Goal: Information Seeking & Learning: Learn about a topic

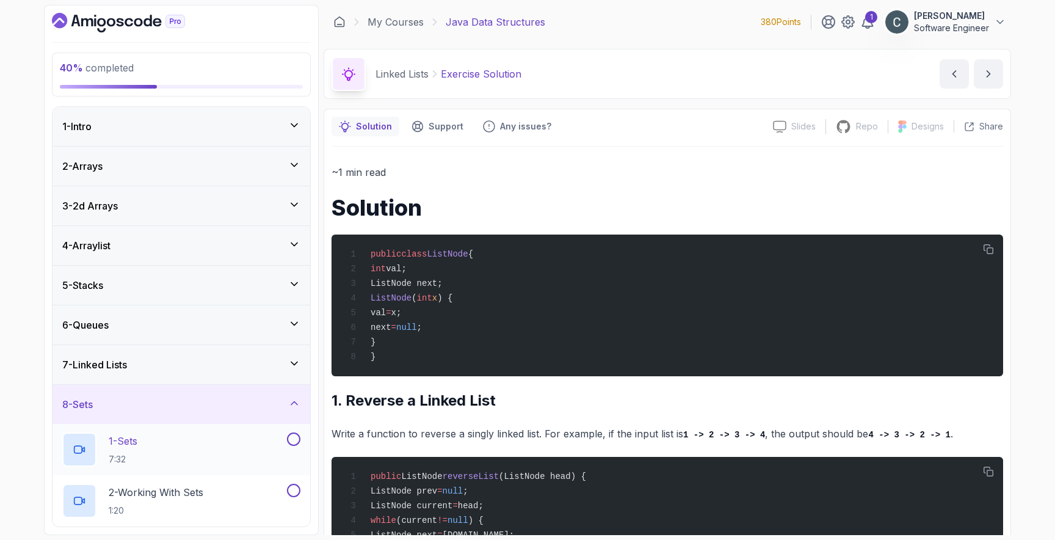
scroll to position [144, 0]
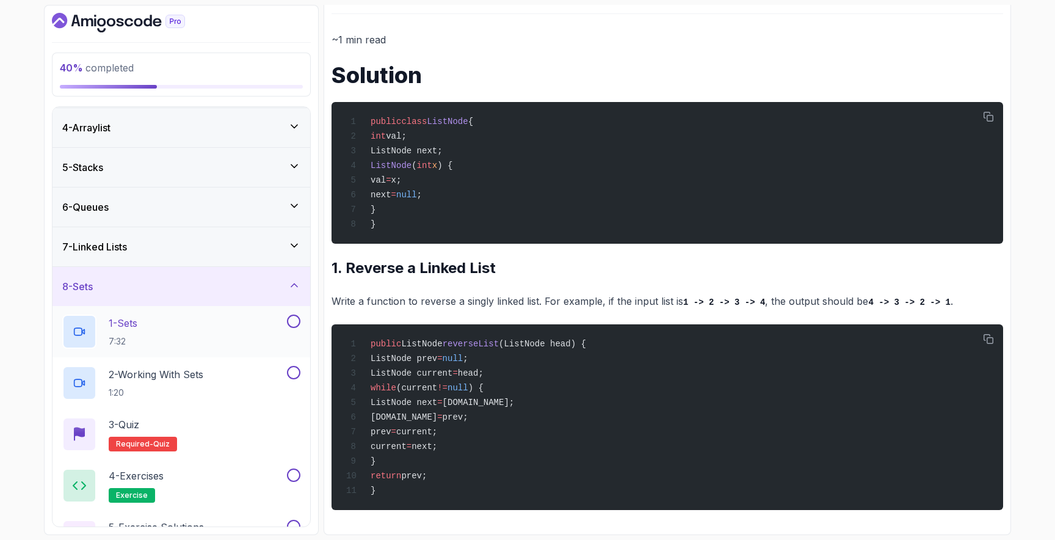
click at [212, 328] on div "1 - Sets 7:32" at bounding box center [173, 331] width 222 height 34
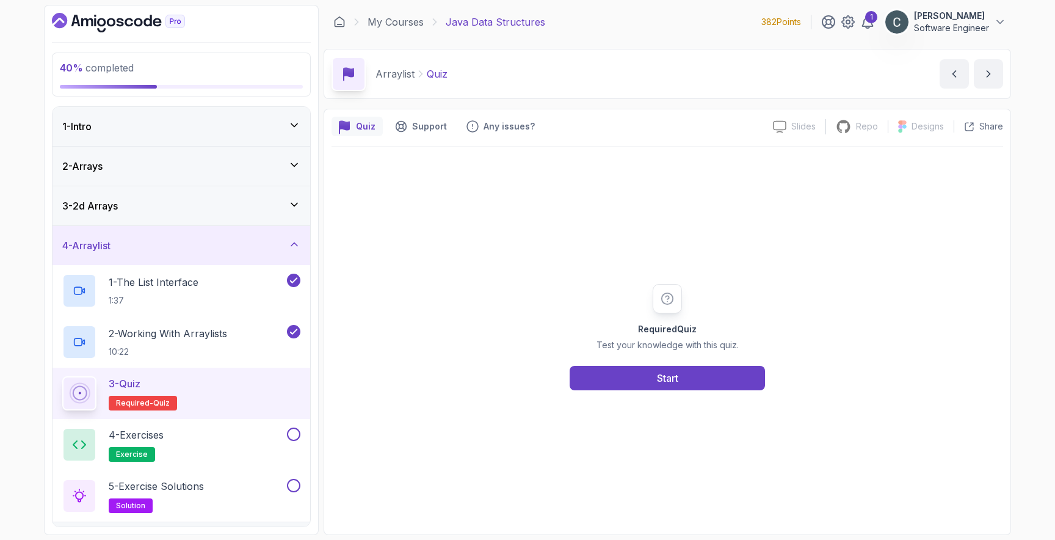
click at [165, 238] on div "4 - Arraylist" at bounding box center [181, 245] width 238 height 15
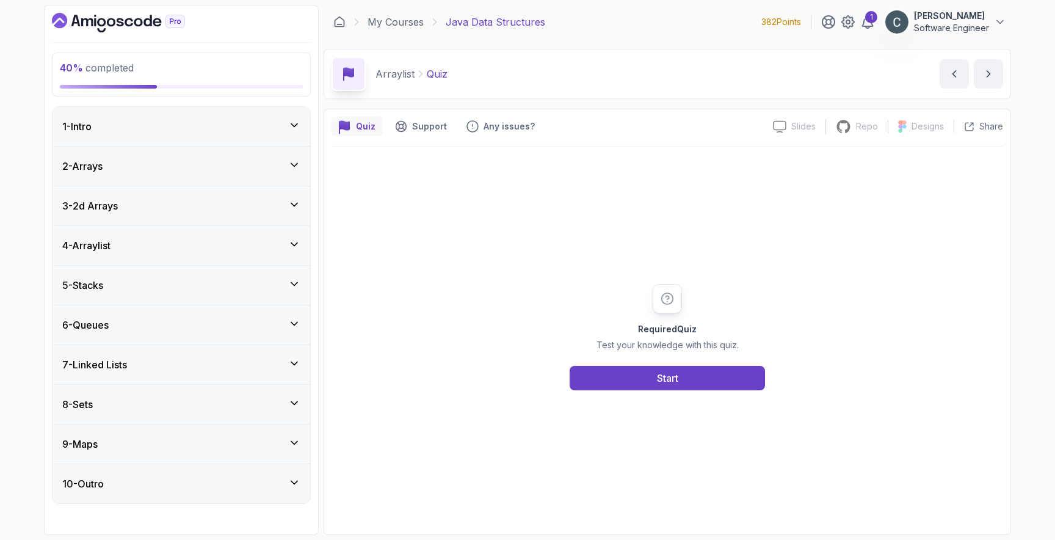
click at [165, 409] on div "8 - Sets" at bounding box center [181, 404] width 238 height 15
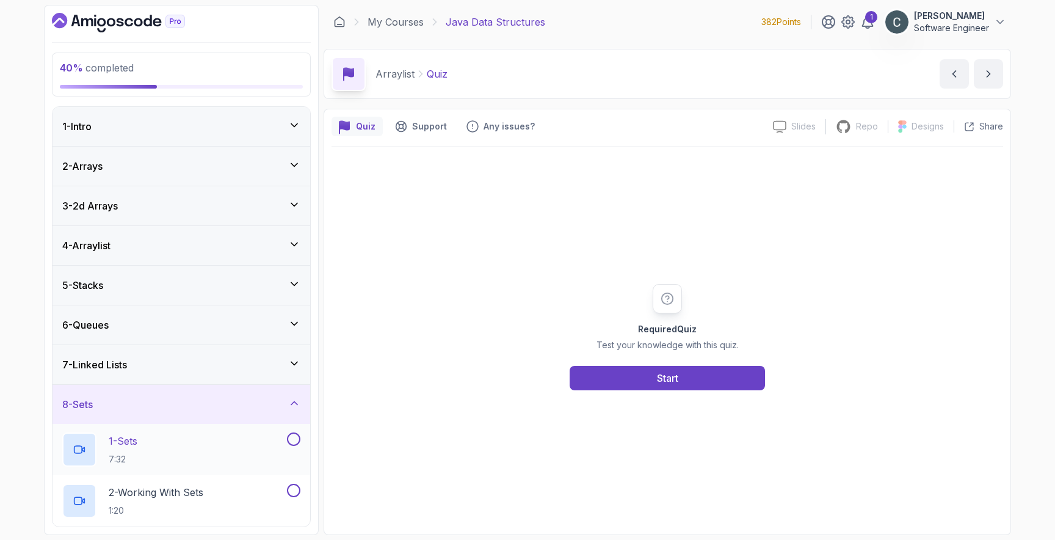
click at [147, 444] on div "1 - Sets 7:32" at bounding box center [173, 449] width 222 height 34
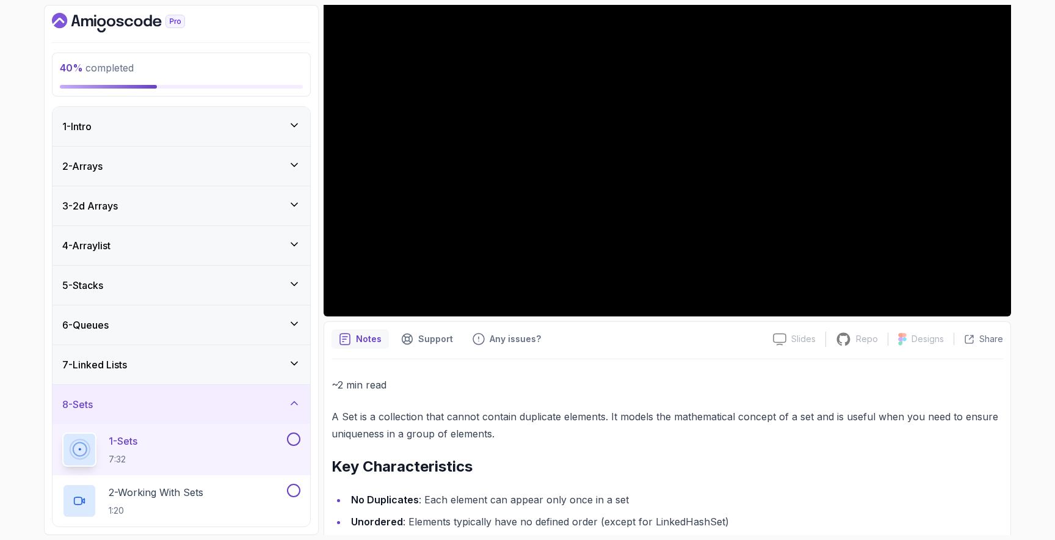
scroll to position [435, 0]
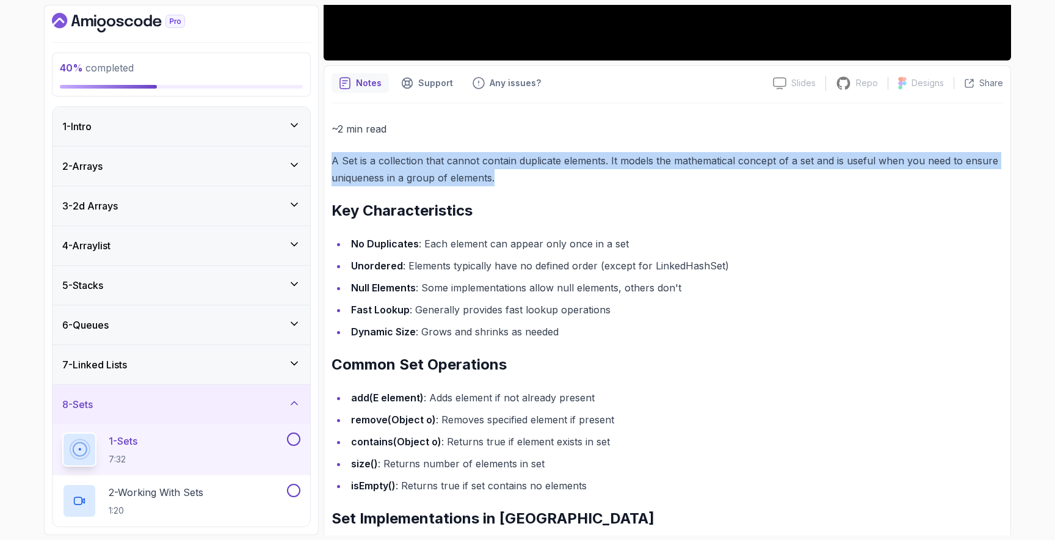
drag, startPoint x: 332, startPoint y: 162, endPoint x: 652, endPoint y: 172, distance: 320.7
click at [652, 172] on p "A Set is a collection that cannot contain duplicate elements. It models the mat…" at bounding box center [668, 169] width 672 height 34
copy p "A Set is a collection that cannot contain duplicate elements. It models the mat…"
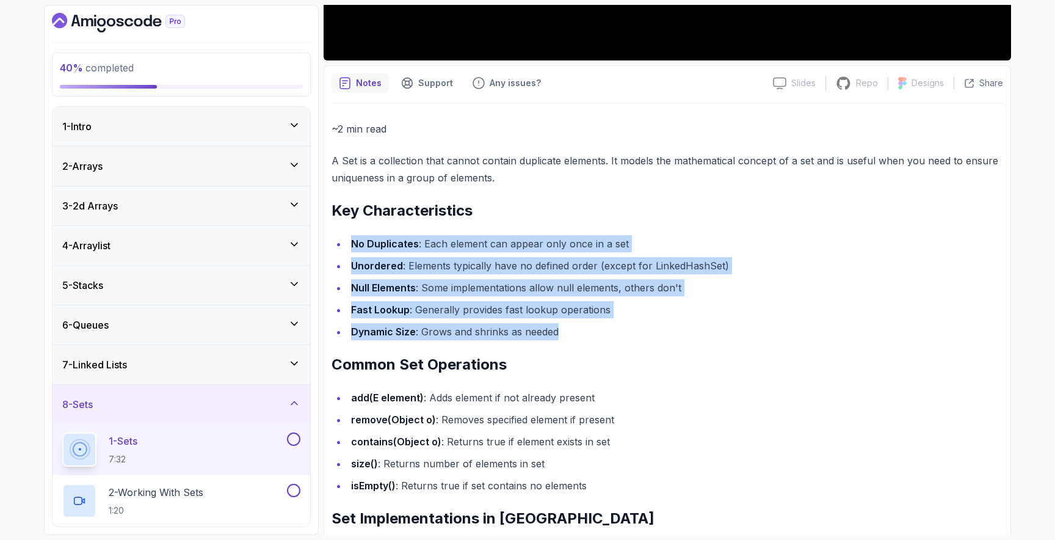
drag, startPoint x: 352, startPoint y: 243, endPoint x: 560, endPoint y: 332, distance: 226.0
click at [560, 332] on ul "No Duplicates : Each element can appear only once in a set Unordered : Elements…" at bounding box center [668, 287] width 672 height 105
copy ul "No Duplicates : Each element can appear only once in a set Unordered : Elements…"
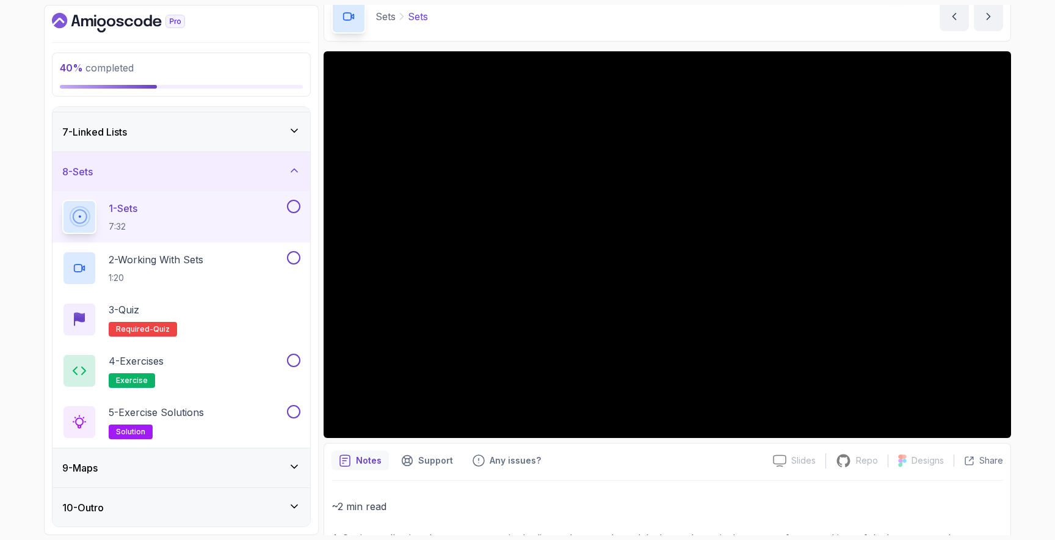
scroll to position [47, 0]
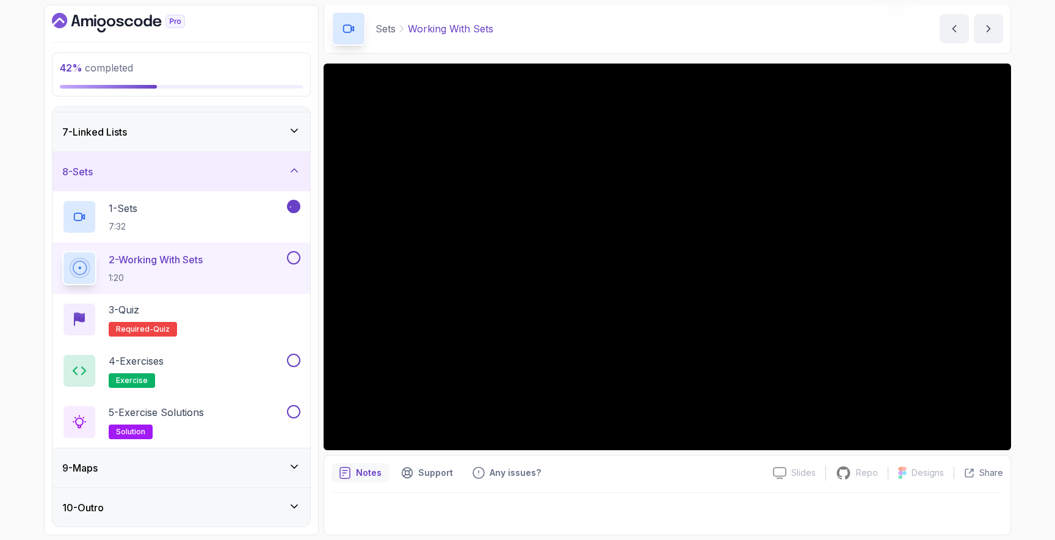
scroll to position [45, 0]
click at [166, 227] on div "1 - Sets 7:32" at bounding box center [173, 217] width 222 height 34
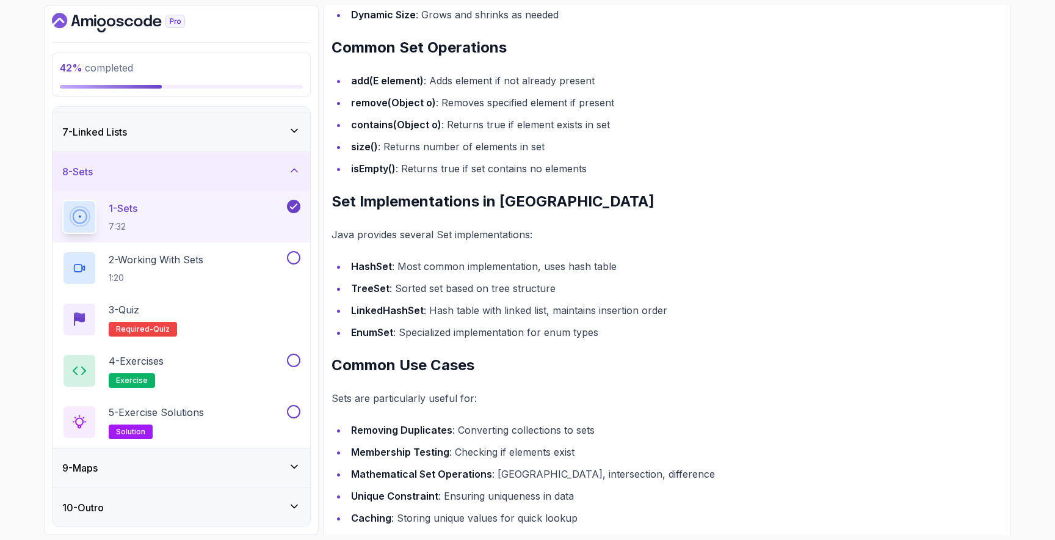
scroll to position [669, 0]
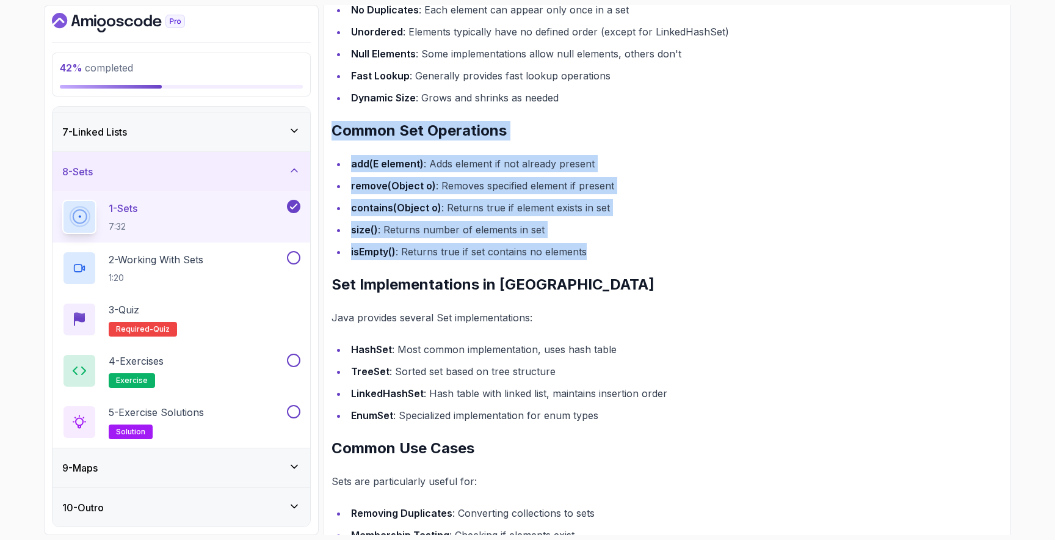
drag, startPoint x: 333, startPoint y: 131, endPoint x: 632, endPoint y: 258, distance: 325.3
click at [632, 258] on div "~2 min read A Set is a collection that cannot contain duplicate elements. It mo…" at bounding box center [668, 263] width 672 height 755
click at [624, 259] on li "isEmpty() : Returns true if set contains no elements" at bounding box center [675, 251] width 656 height 17
drag, startPoint x: 608, startPoint y: 253, endPoint x: 340, endPoint y: 163, distance: 282.3
click at [340, 163] on ul "add(E element) : Adds element if not already present remove(Object o) : Removes…" at bounding box center [668, 207] width 672 height 105
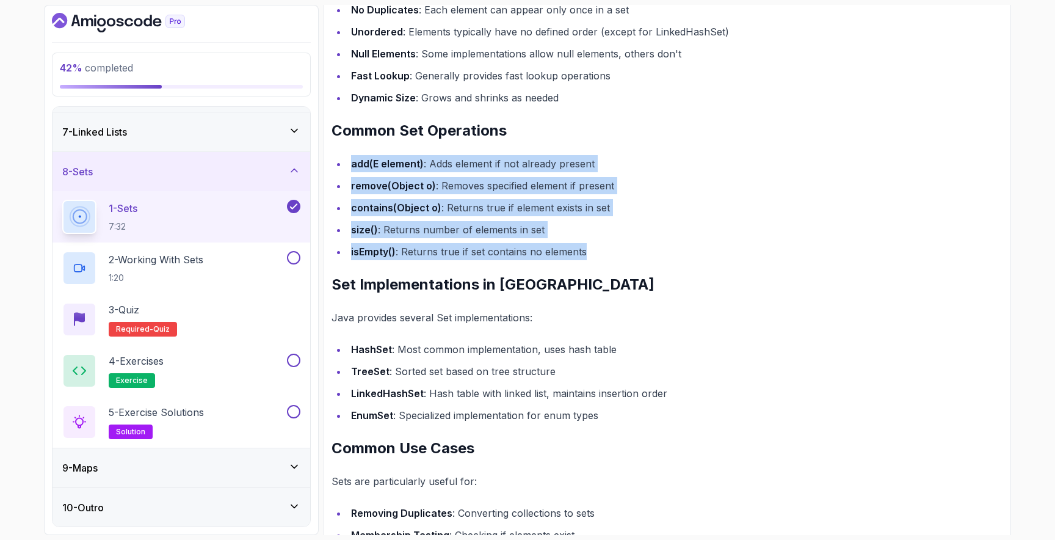
copy ul "add(E element) : Adds element if not already present remove(Object o) : Removes…"
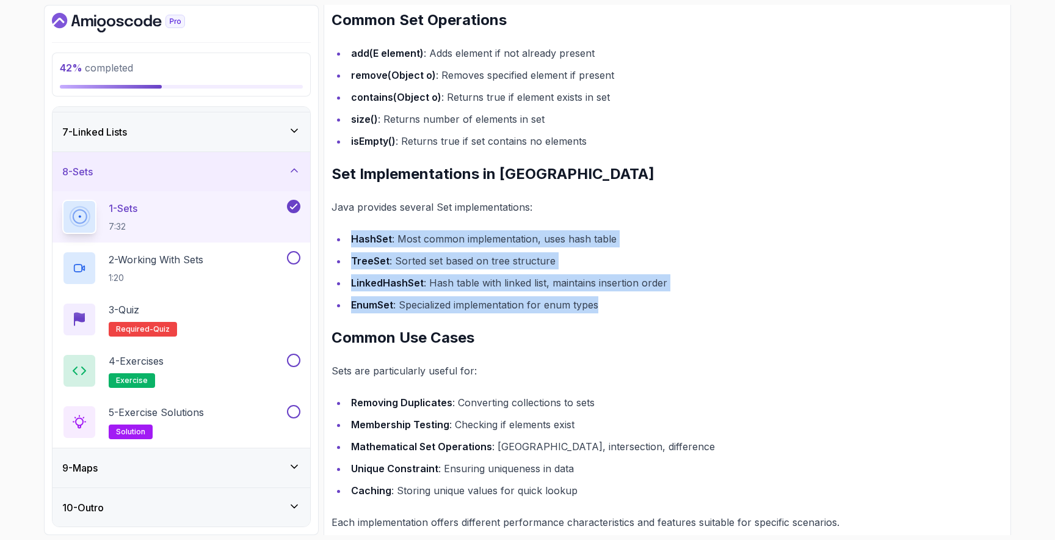
drag, startPoint x: 354, startPoint y: 239, endPoint x: 628, endPoint y: 311, distance: 284.1
click at [628, 311] on ul "HashSet : Most common implementation, uses hash table TreeSet : Sorted set base…" at bounding box center [668, 271] width 672 height 83
copy ul "HashSet : Most common implementation, uses hash table TreeSet : Sorted set base…"
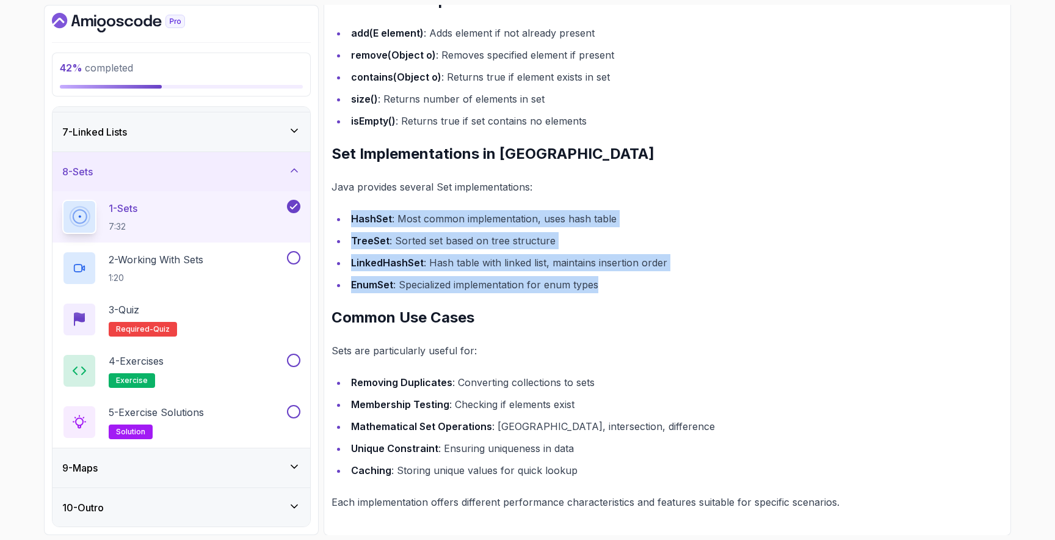
scroll to position [800, 0]
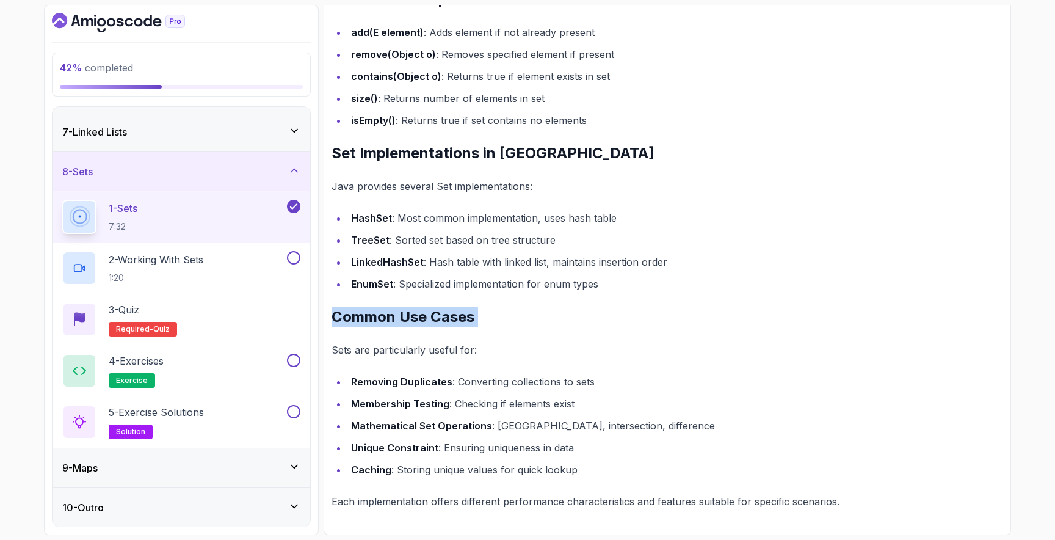
drag, startPoint x: 335, startPoint y: 320, endPoint x: 553, endPoint y: 337, distance: 219.3
click at [553, 337] on div "~2 min read A Set is a collection that cannot contain duplicate elements. It mo…" at bounding box center [668, 132] width 672 height 755
copy div "Common Use Cases"
drag, startPoint x: 333, startPoint y: 349, endPoint x: 502, endPoint y: 351, distance: 169.2
click at [502, 351] on p "Sets are particularly useful for:" at bounding box center [668, 349] width 672 height 17
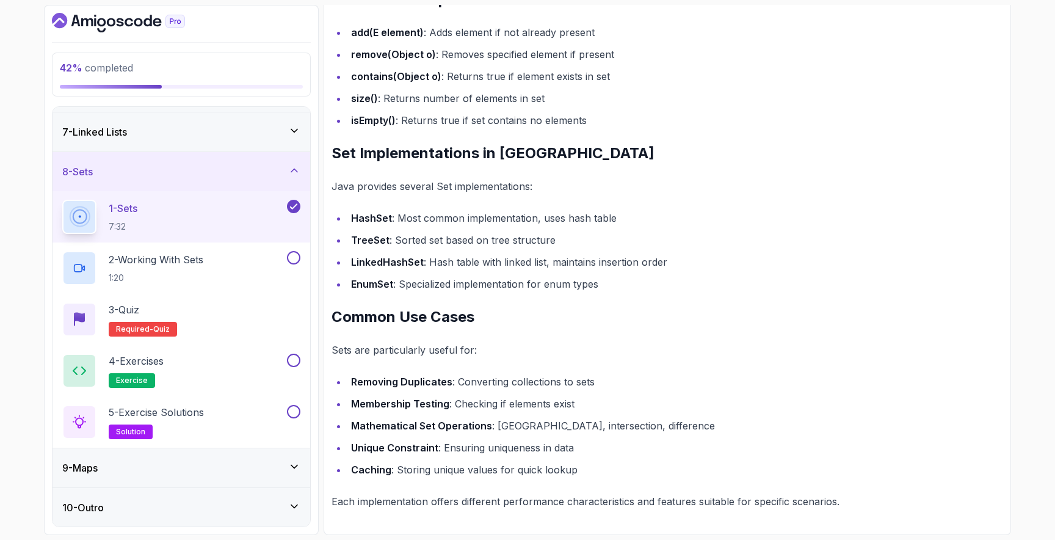
click at [483, 350] on p "Sets are particularly useful for:" at bounding box center [668, 349] width 672 height 17
drag, startPoint x: 471, startPoint y: 351, endPoint x: 322, endPoint y: 351, distance: 149.6
click at [322, 351] on div "42 % completed 1 - Intro 2 - Arrays 3 - 2d Arrays 4 - Arraylist 5 - Stacks 6 - …" at bounding box center [527, 270] width 967 height 530
copy p "Sets are particularly useful for"
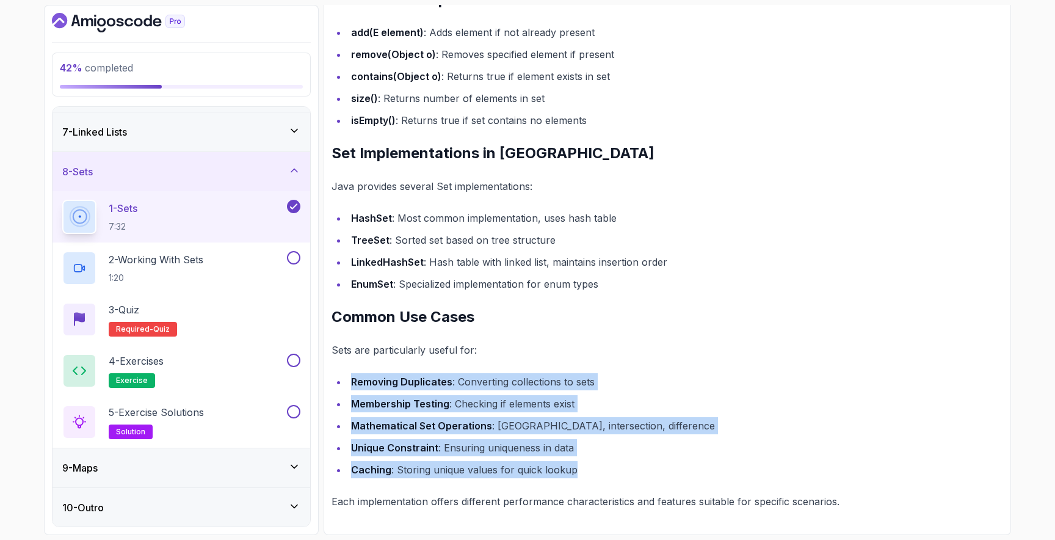
drag, startPoint x: 354, startPoint y: 380, endPoint x: 597, endPoint y: 471, distance: 260.3
click at [597, 471] on ul "Removing Duplicates : Converting collections to sets Membership Testing : Check…" at bounding box center [668, 425] width 672 height 105
copy ul "Removing Duplicates : Converting collections to sets Membership Testing : Check…"
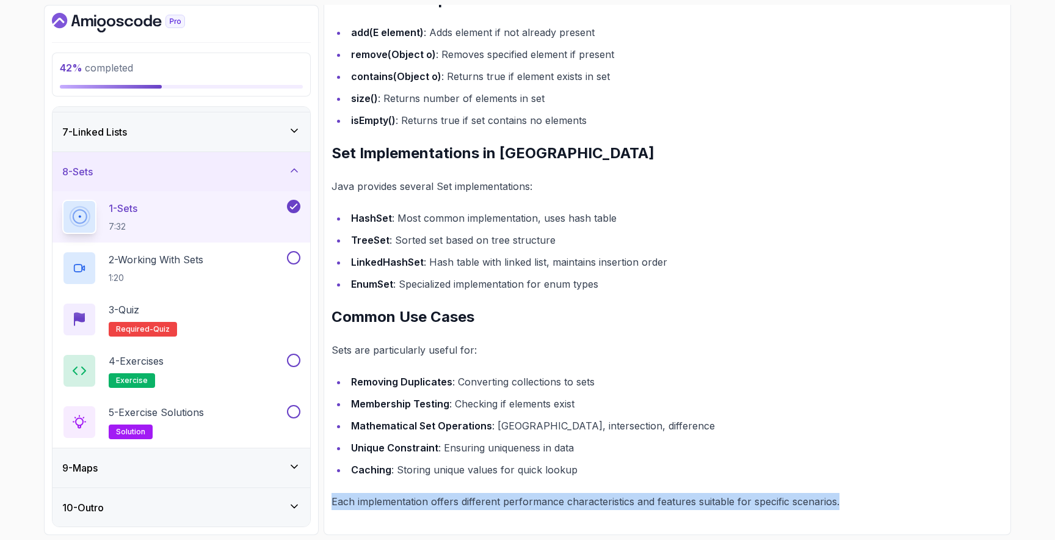
drag, startPoint x: 333, startPoint y: 502, endPoint x: 868, endPoint y: 508, distance: 535.0
click at [868, 508] on p "Each implementation offers different performance characteristics and features s…" at bounding box center [668, 501] width 672 height 17
copy p "Each implementation offers different performance characteristics and features s…"
click at [180, 274] on p "1:20" at bounding box center [156, 278] width 95 height 12
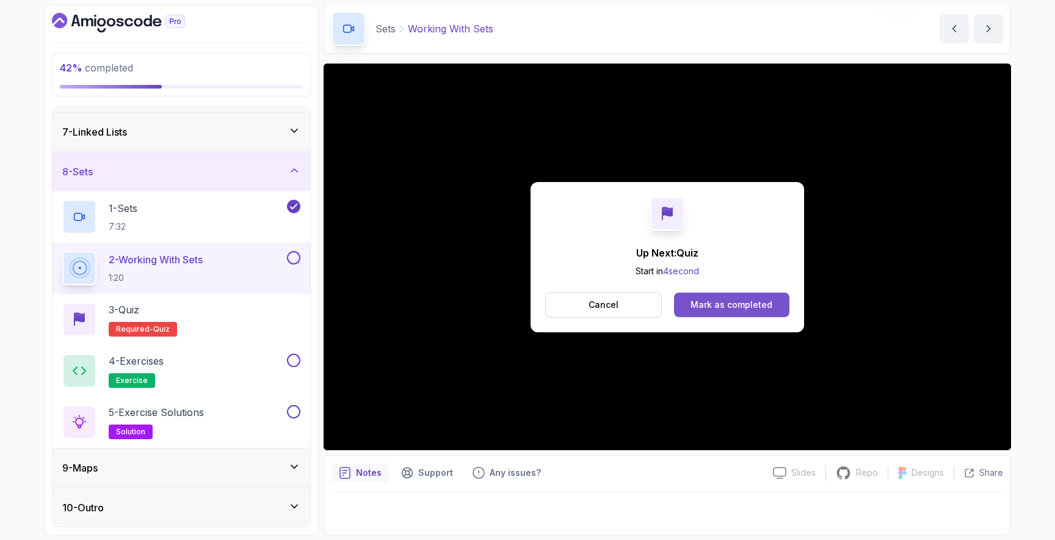
click at [747, 306] on div "Mark as completed" at bounding box center [732, 305] width 82 height 12
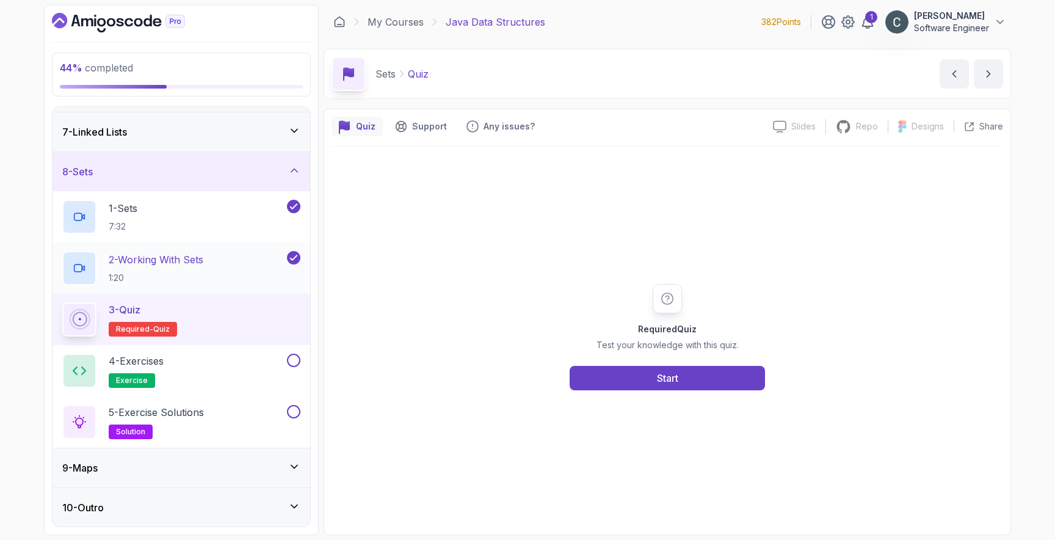
click at [183, 265] on p "2 - Working With Sets" at bounding box center [156, 259] width 95 height 15
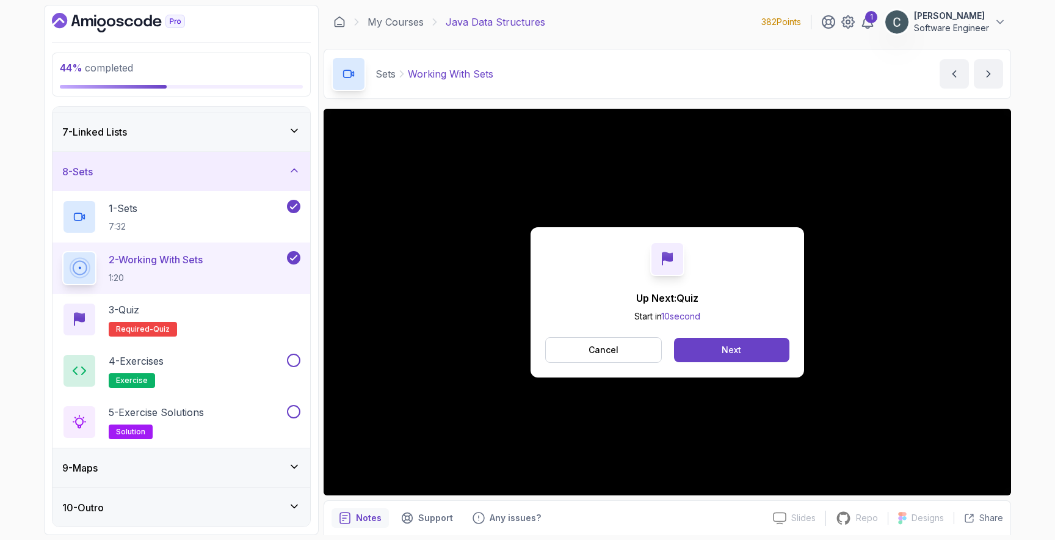
click at [883, 478] on div "Up Next: Quiz Start in 10 second Cancel Next" at bounding box center [668, 302] width 688 height 387
click at [641, 354] on button "Cancel" at bounding box center [603, 350] width 117 height 26
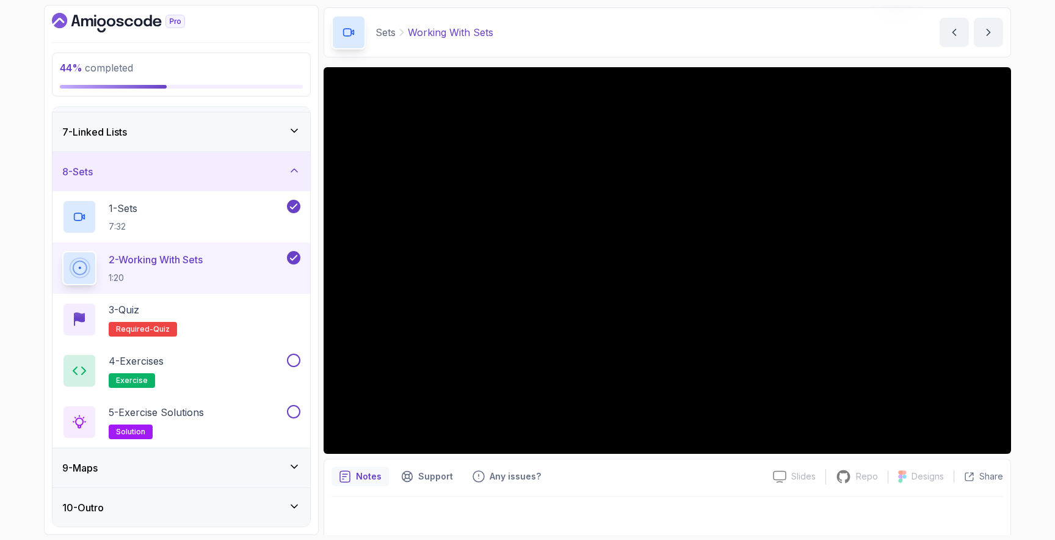
scroll to position [45, 0]
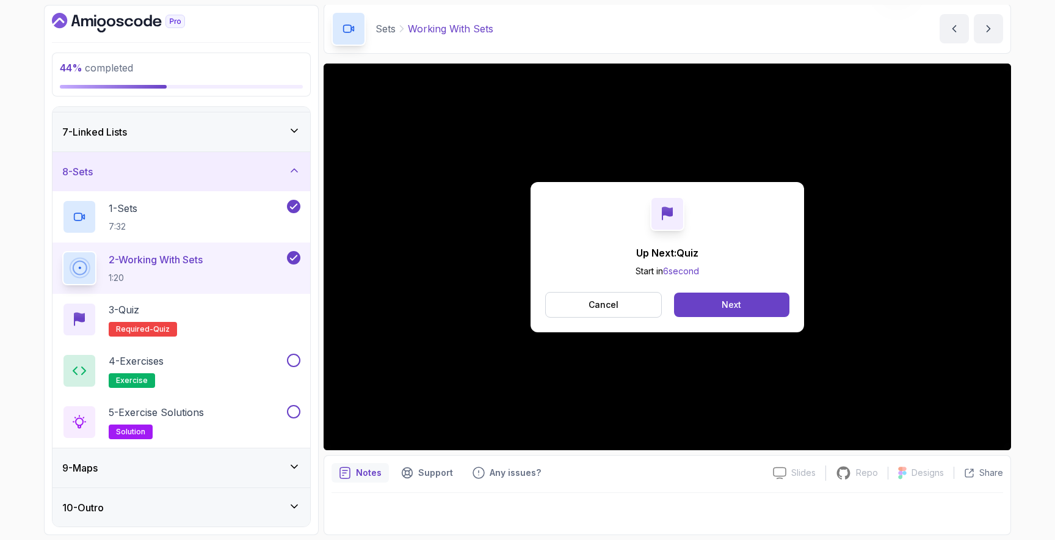
click at [103, 27] on icon "Dashboard" at bounding box center [118, 23] width 133 height 20
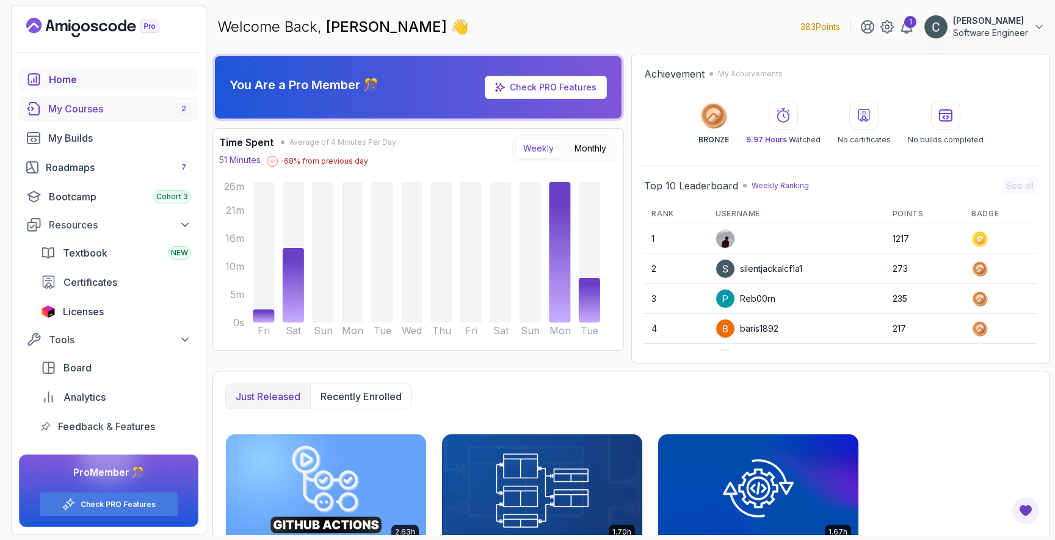
click at [93, 113] on div "My Courses 2" at bounding box center [119, 108] width 143 height 15
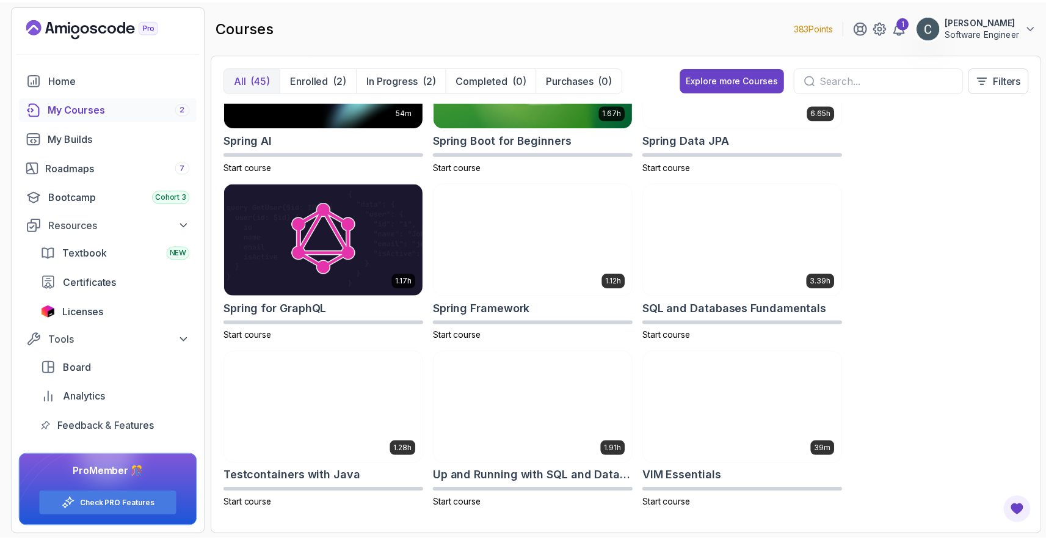
scroll to position [2109, 0]
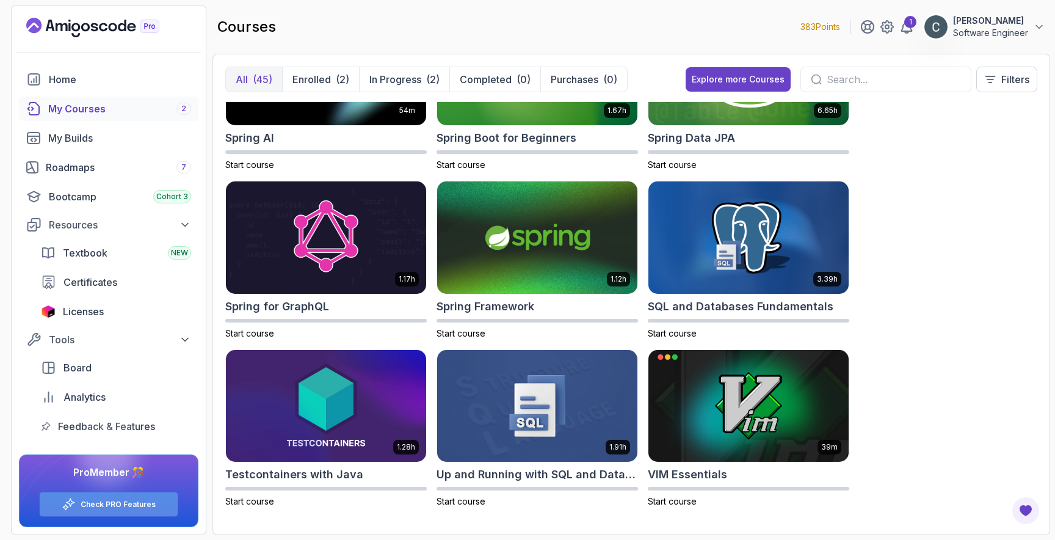
click at [131, 500] on link "Check PRO Features" at bounding box center [118, 505] width 75 height 10
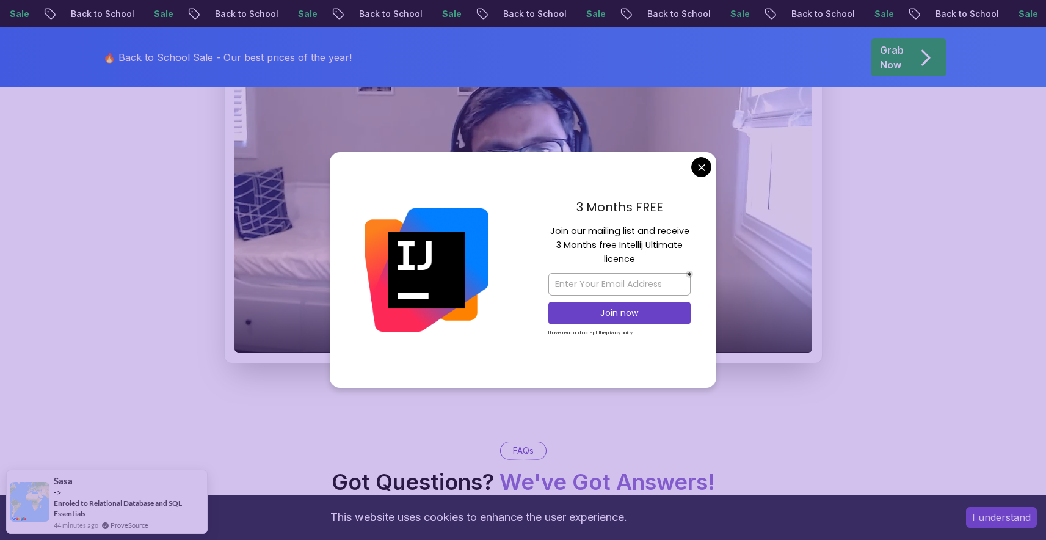
scroll to position [1147, 0]
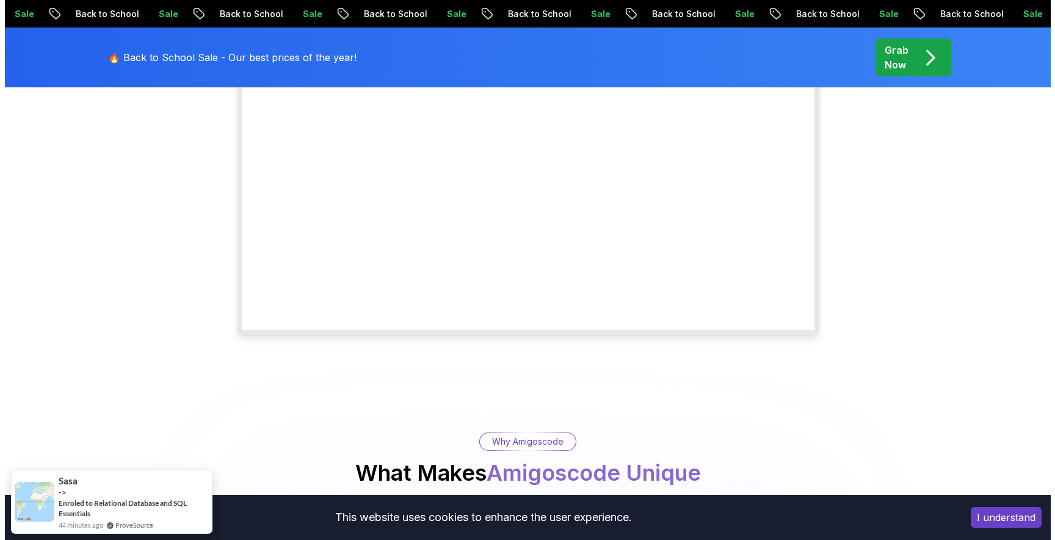
scroll to position [0, 0]
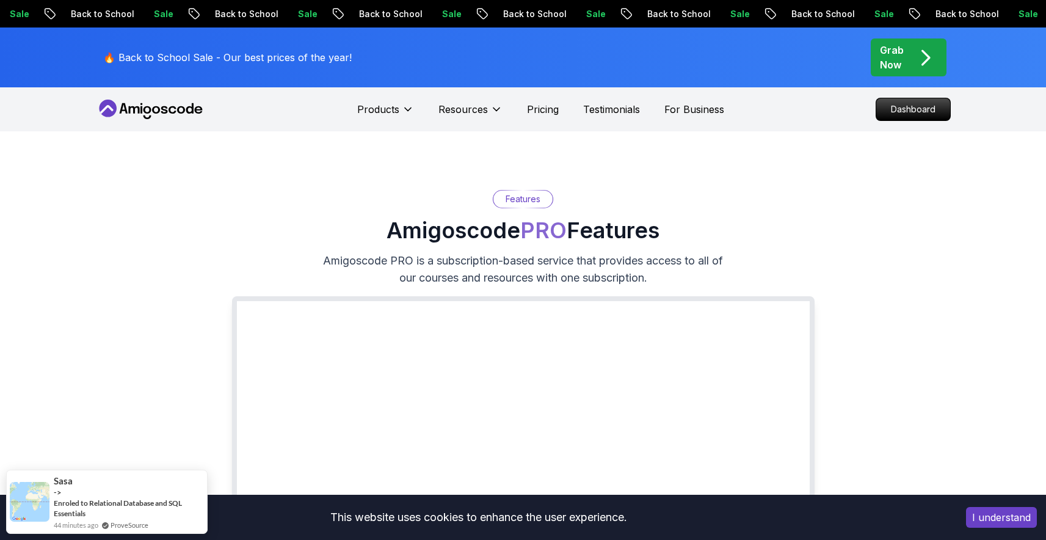
click at [181, 112] on icon at bounding box center [181, 109] width 8 height 7
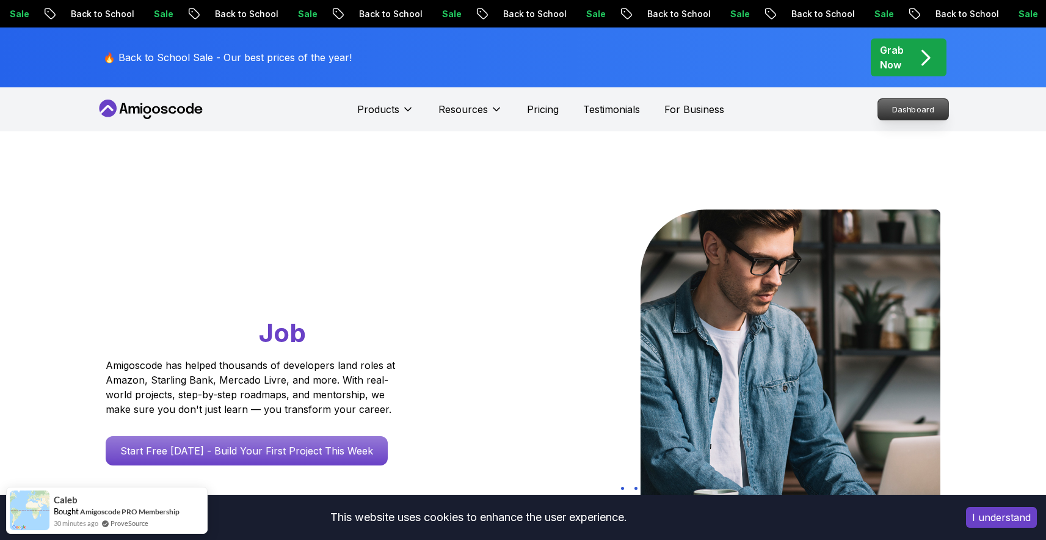
click at [910, 108] on p "Dashboard" at bounding box center [913, 109] width 70 height 21
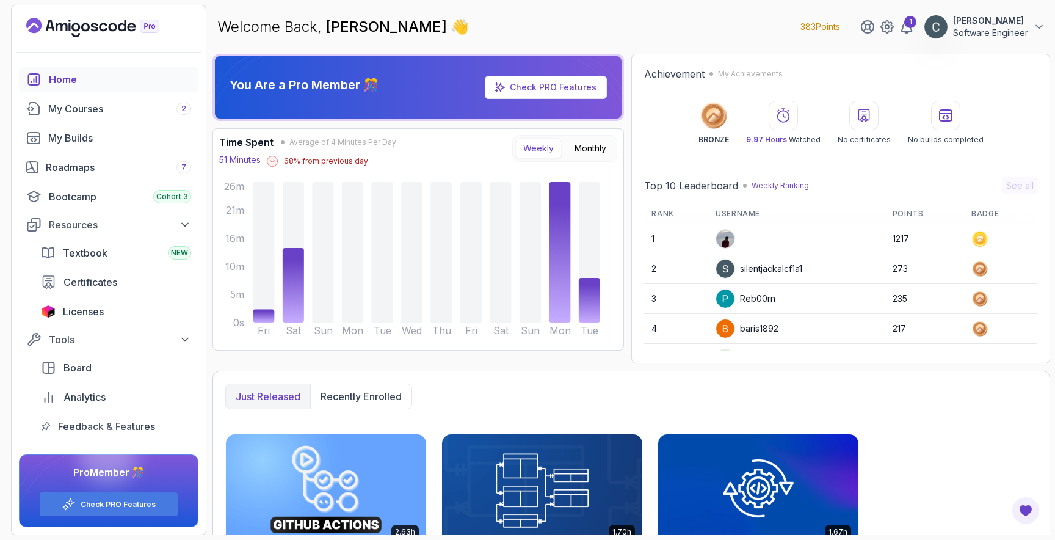
click at [994, 34] on p "Software Engineer" at bounding box center [990, 33] width 75 height 12
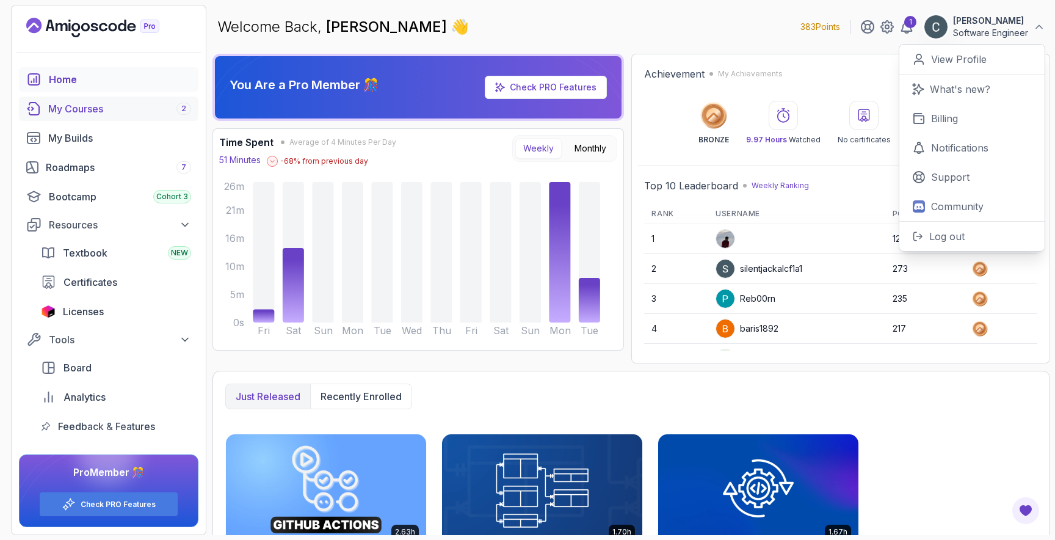
click at [87, 116] on link "My Courses 2" at bounding box center [109, 108] width 180 height 24
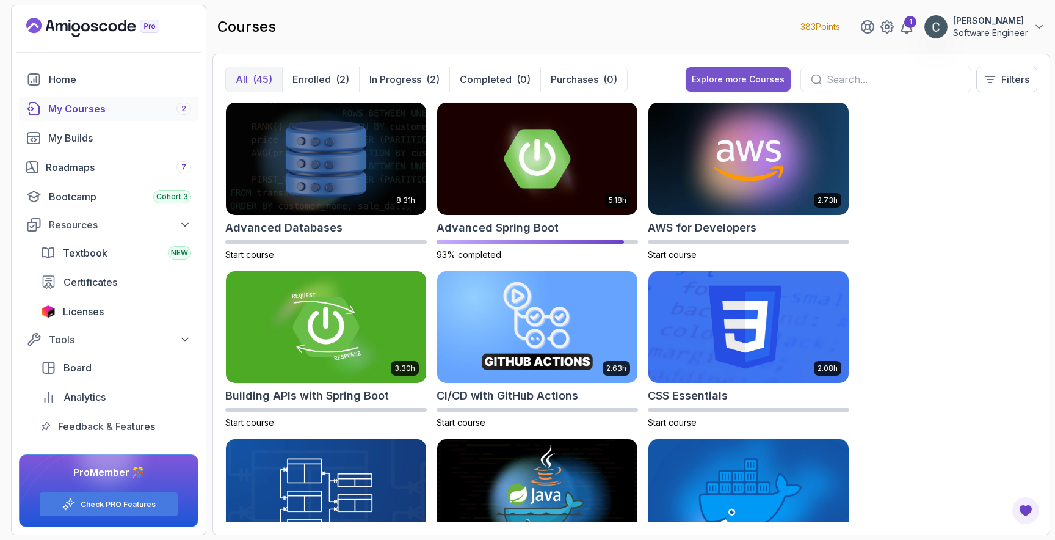
click at [761, 84] on div "Explore more Courses" at bounding box center [738, 79] width 93 height 12
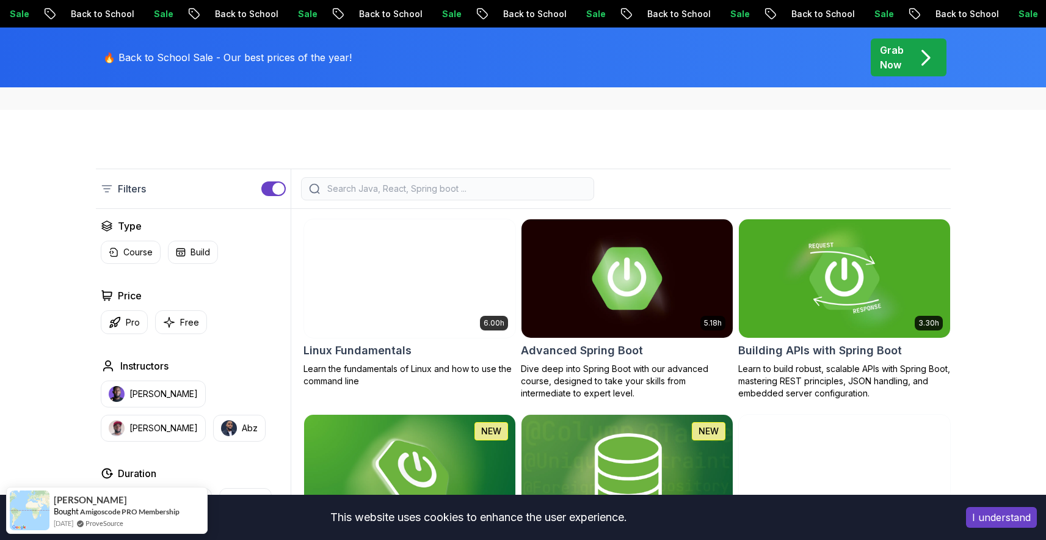
scroll to position [254, 0]
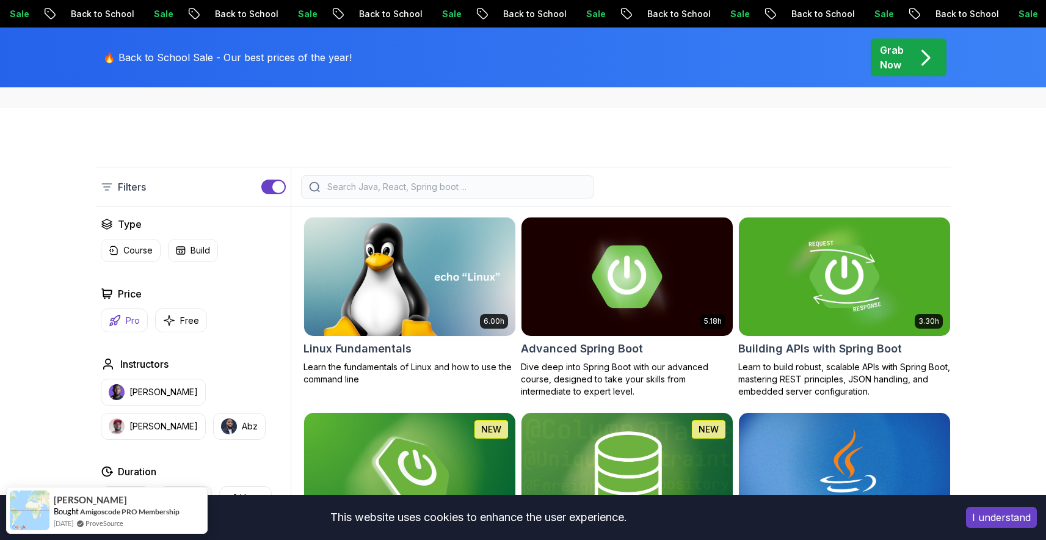
click at [122, 321] on button "Pro" at bounding box center [124, 320] width 47 height 24
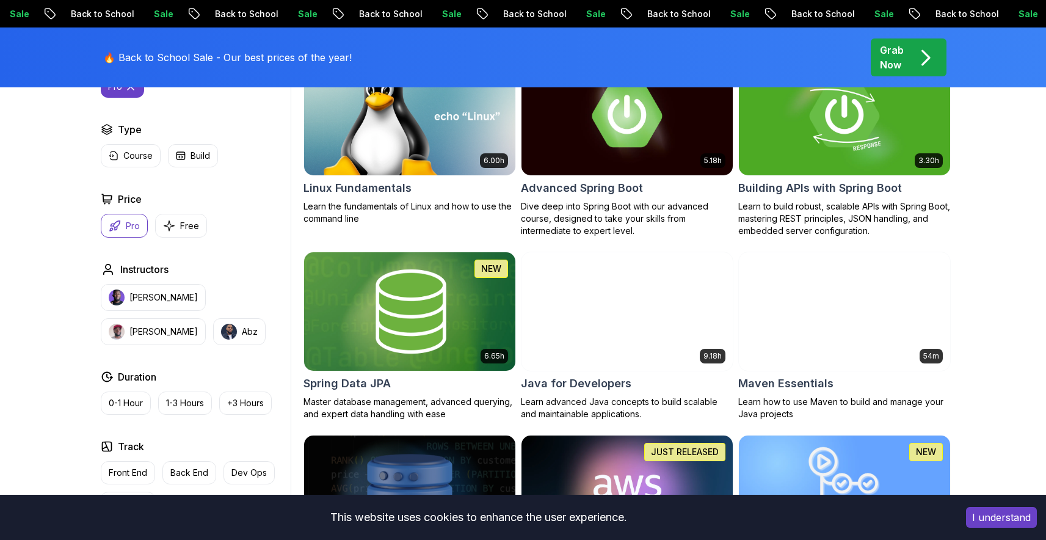
scroll to position [591, 0]
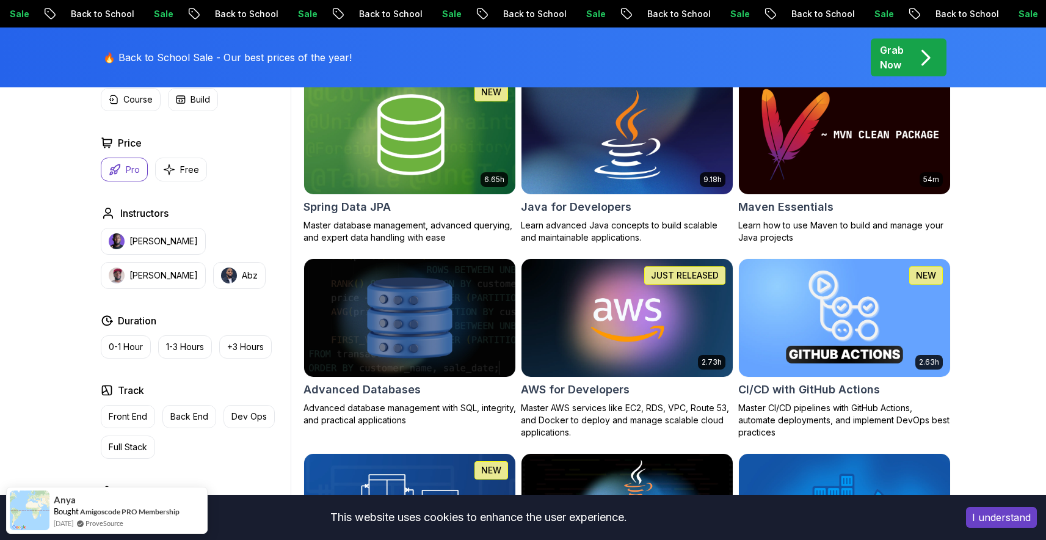
click at [594, 175] on img at bounding box center [627, 135] width 222 height 124
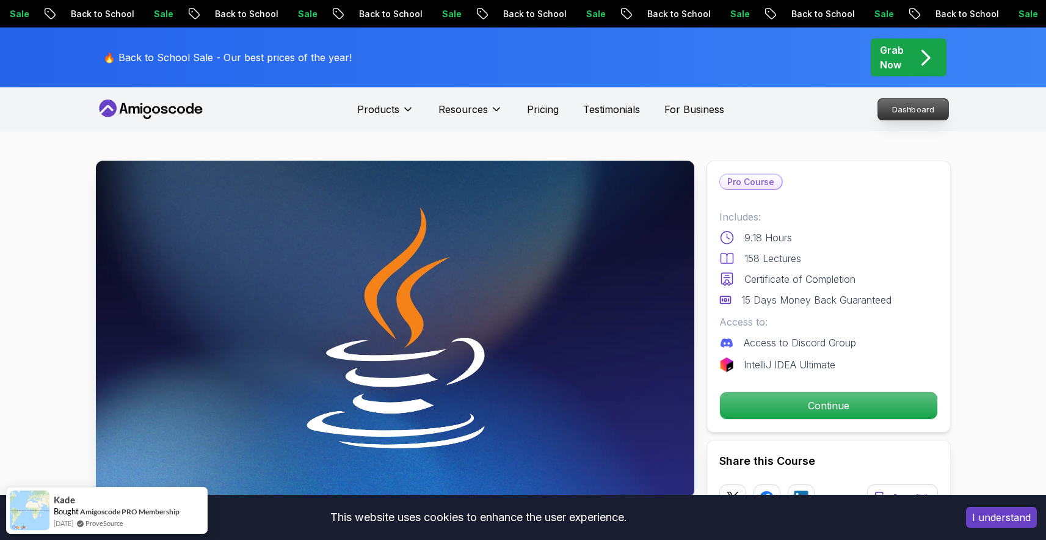
click at [906, 114] on p "Dashboard" at bounding box center [913, 109] width 70 height 21
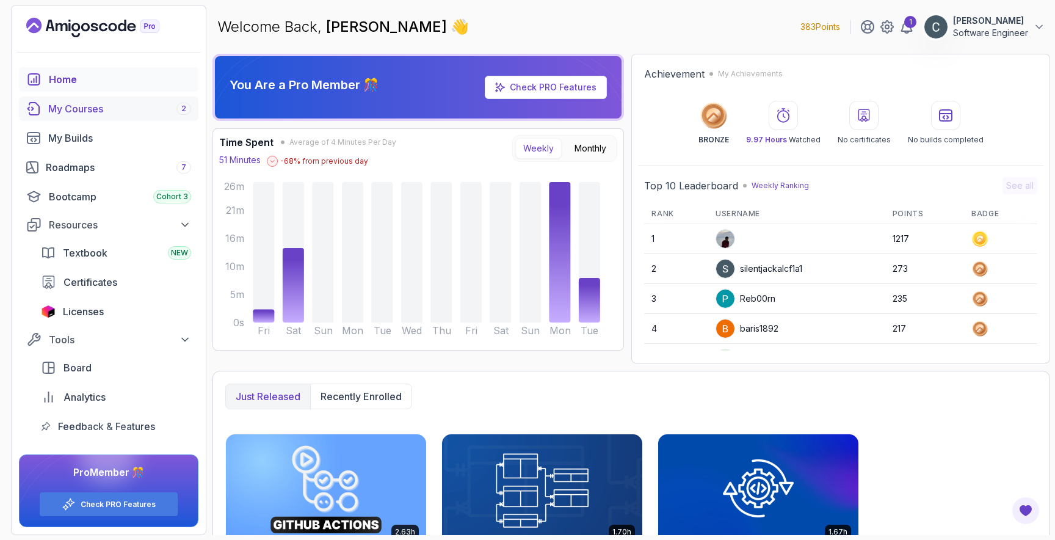
click at [88, 111] on div "My Courses 2" at bounding box center [119, 108] width 143 height 15
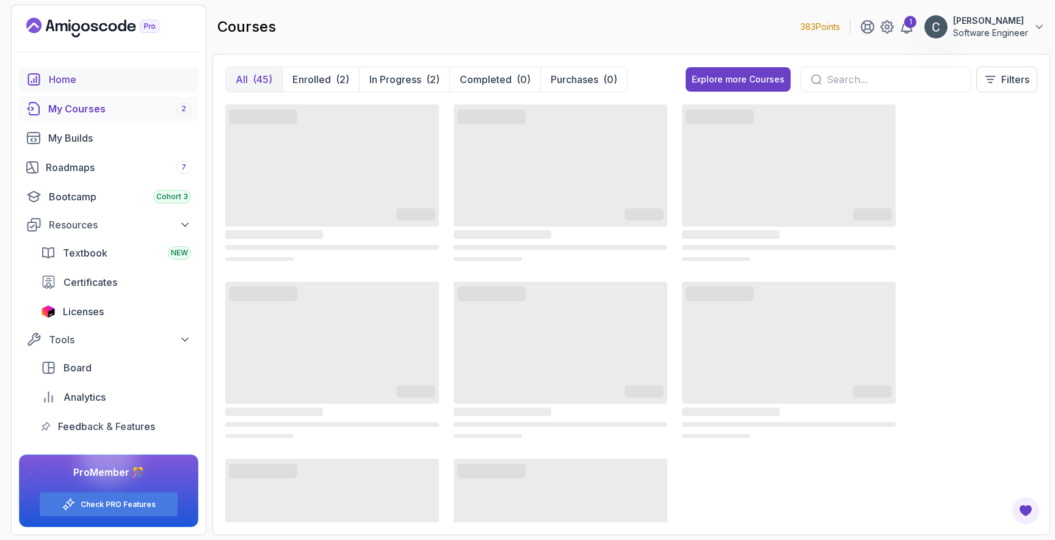
click at [85, 82] on div "Home" at bounding box center [120, 79] width 142 height 15
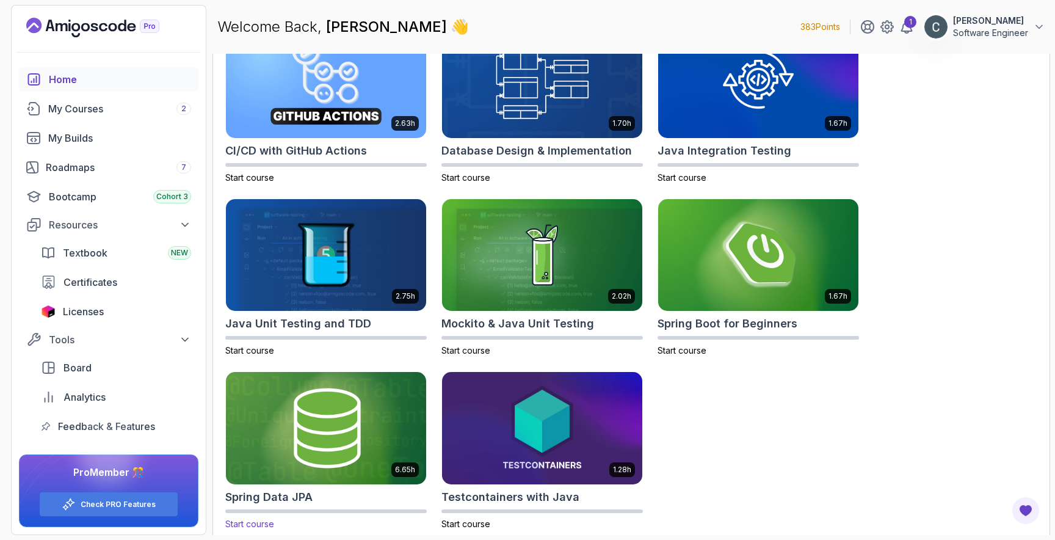
scroll to position [416, 0]
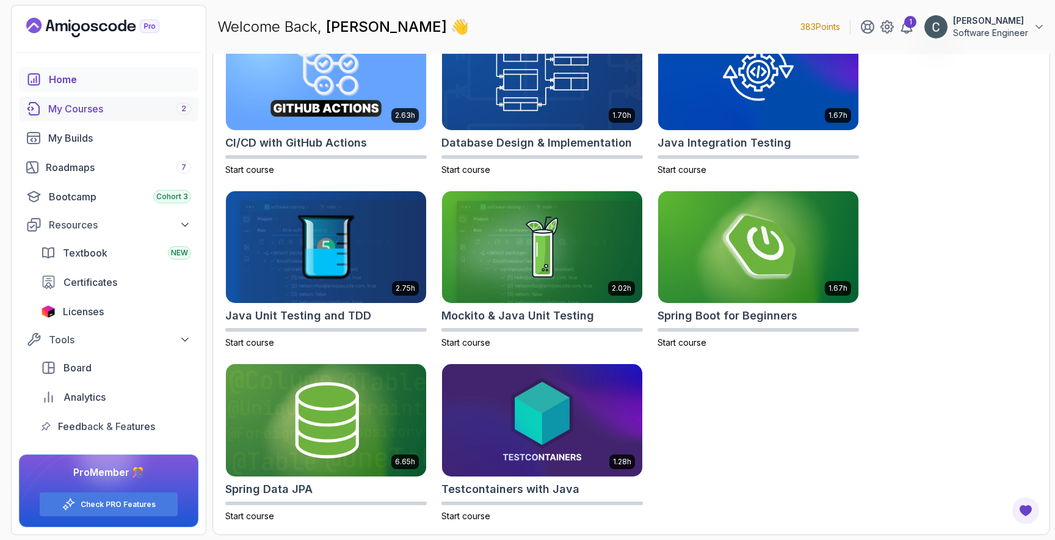
click at [84, 114] on div "My Courses 2" at bounding box center [119, 108] width 143 height 15
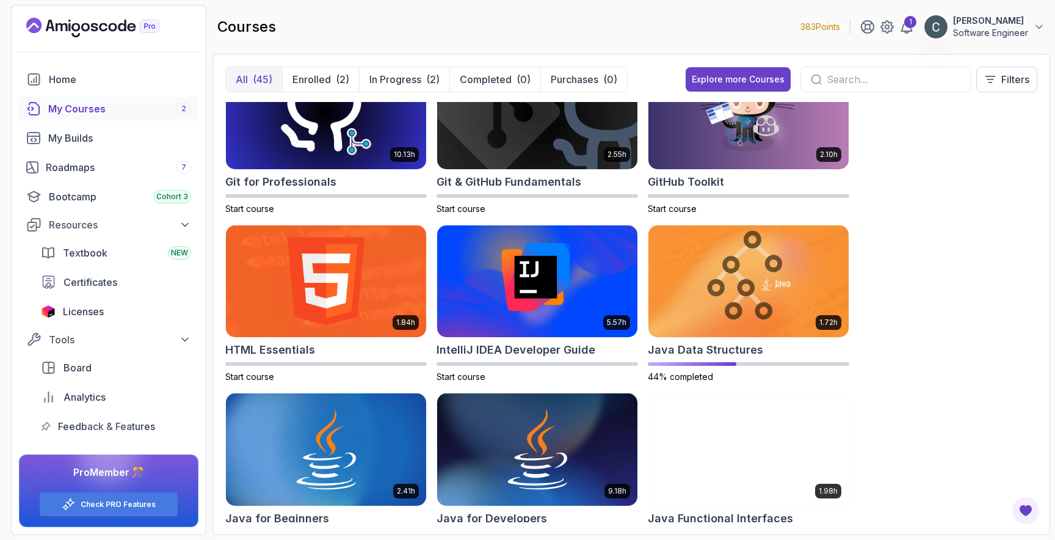
scroll to position [521, 0]
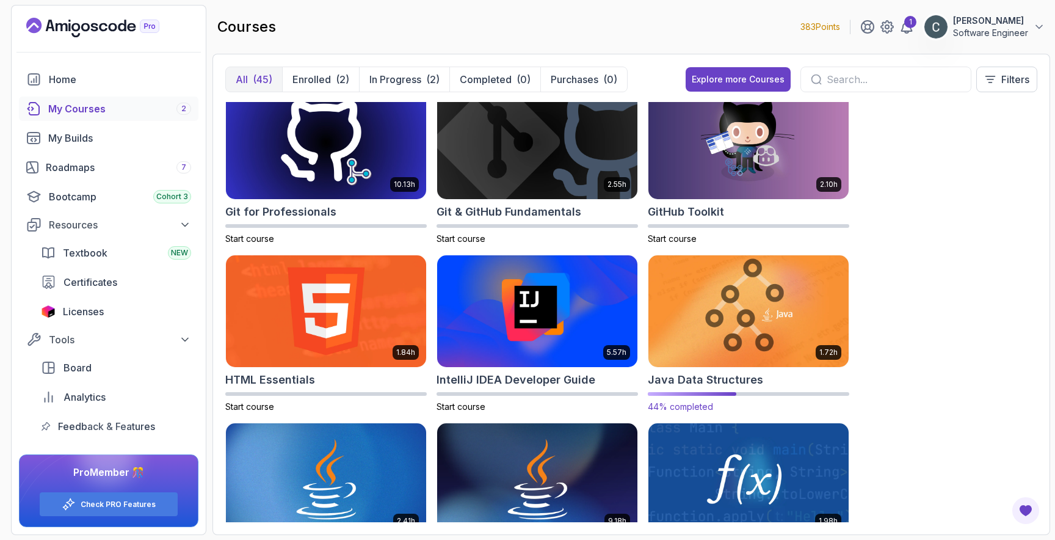
click at [741, 331] on img at bounding box center [749, 311] width 210 height 118
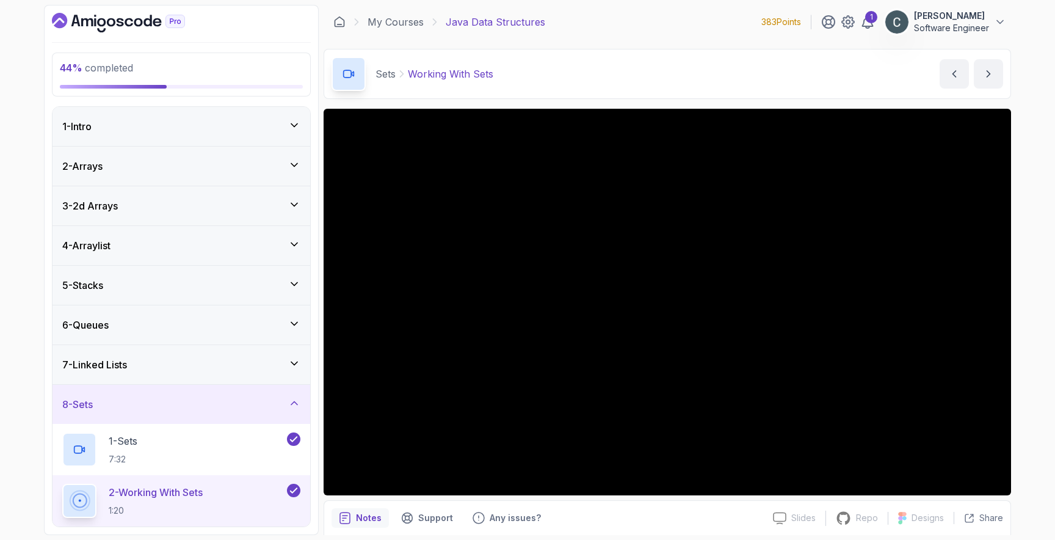
scroll to position [214, 0]
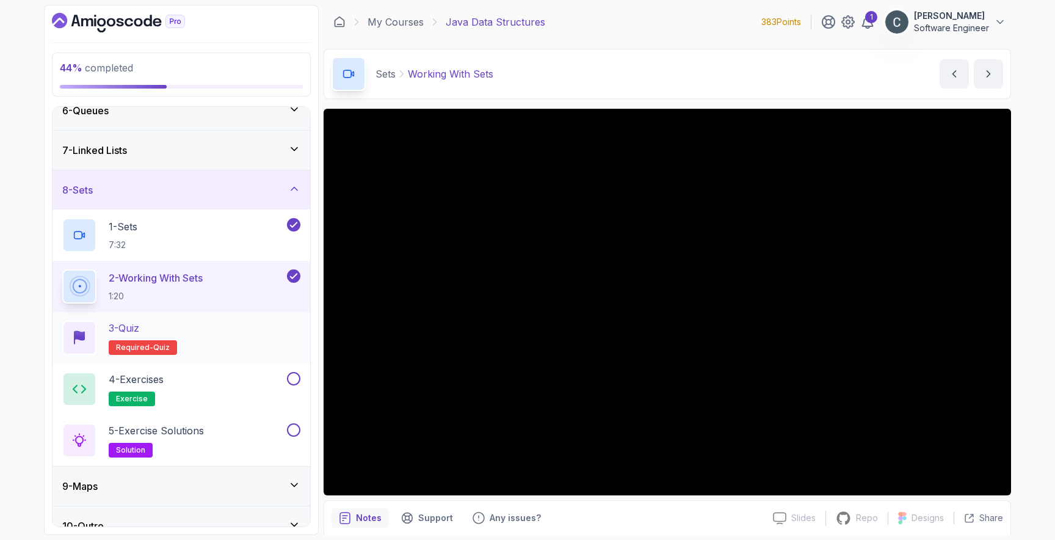
click at [158, 333] on div "3 - Quiz" at bounding box center [143, 328] width 68 height 15
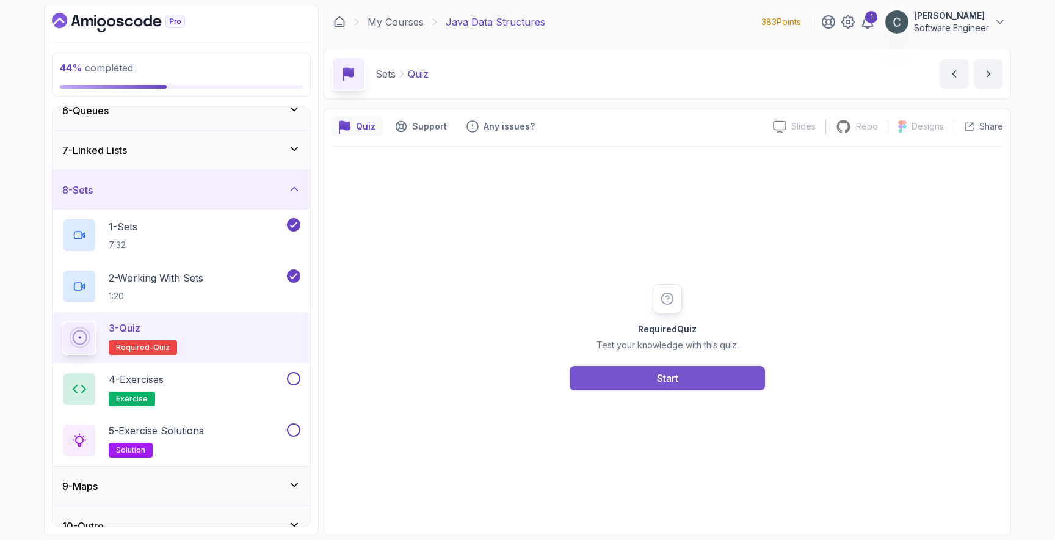
click at [680, 380] on button "Start" at bounding box center [667, 378] width 195 height 24
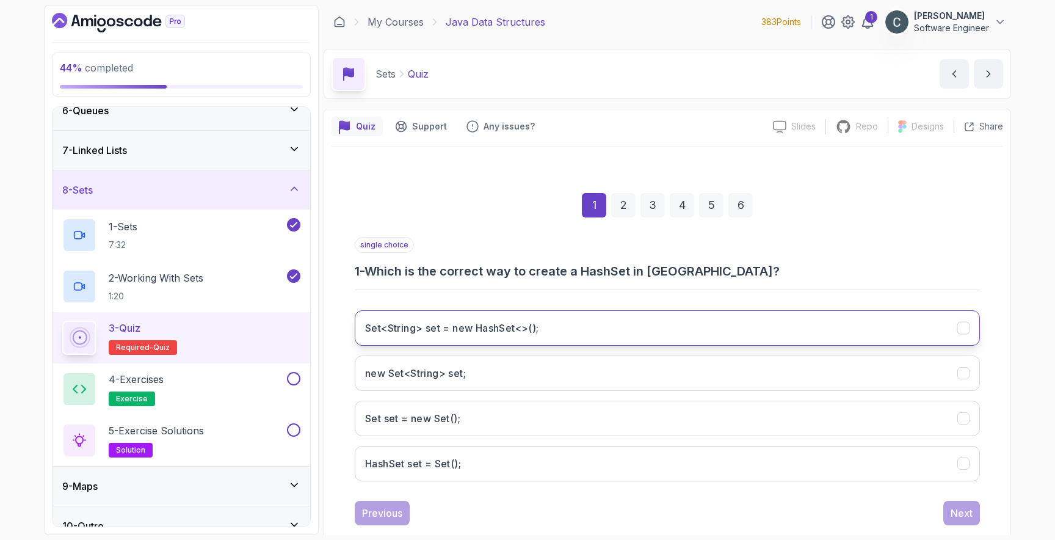
click at [497, 330] on h3 "Set<String> set = new HashSet<>();" at bounding box center [452, 328] width 174 height 15
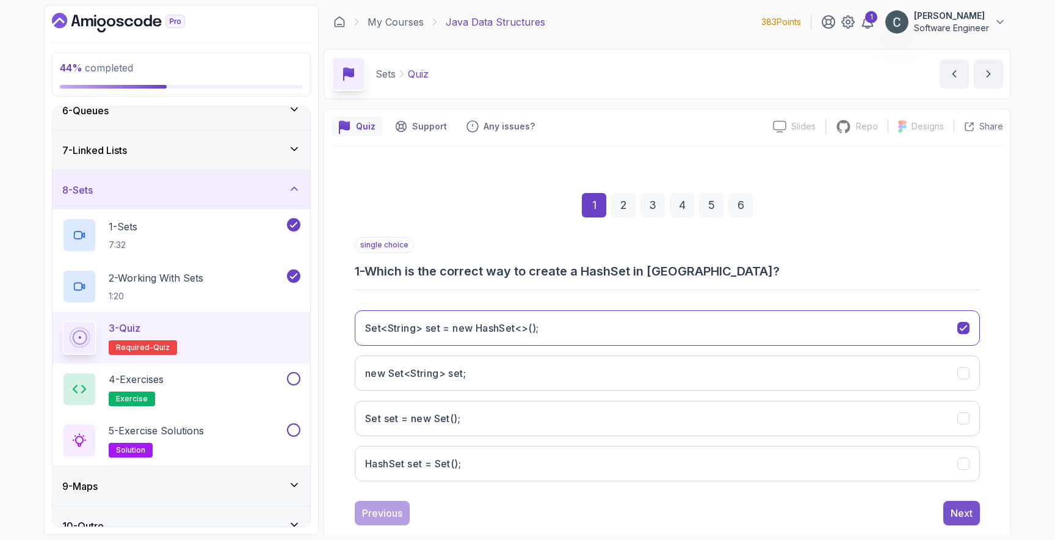
click at [966, 512] on div "Next" at bounding box center [962, 513] width 22 height 15
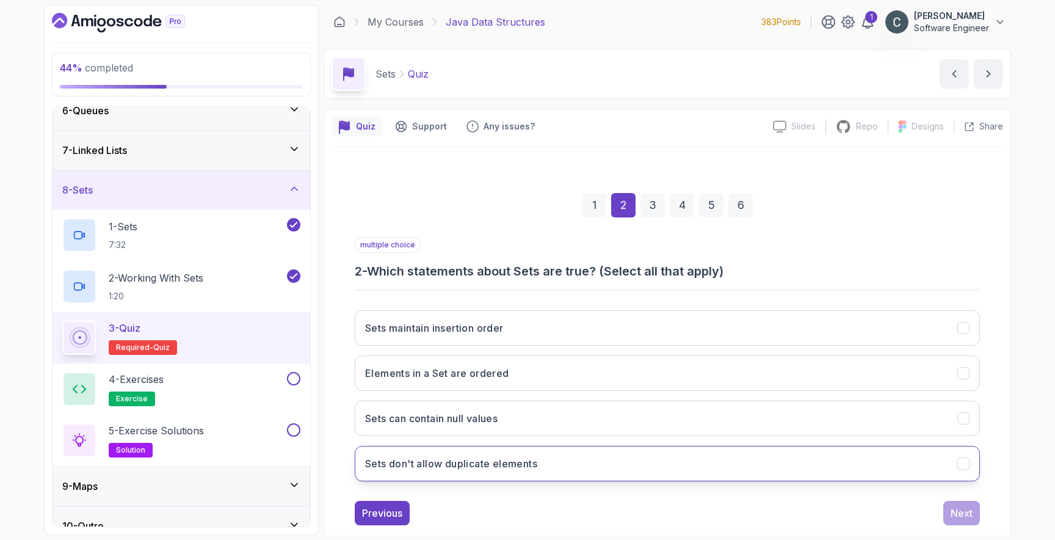
click at [511, 460] on h3 "Sets don't allow duplicate elements" at bounding box center [451, 463] width 172 height 15
click at [954, 510] on div "Next" at bounding box center [962, 513] width 22 height 15
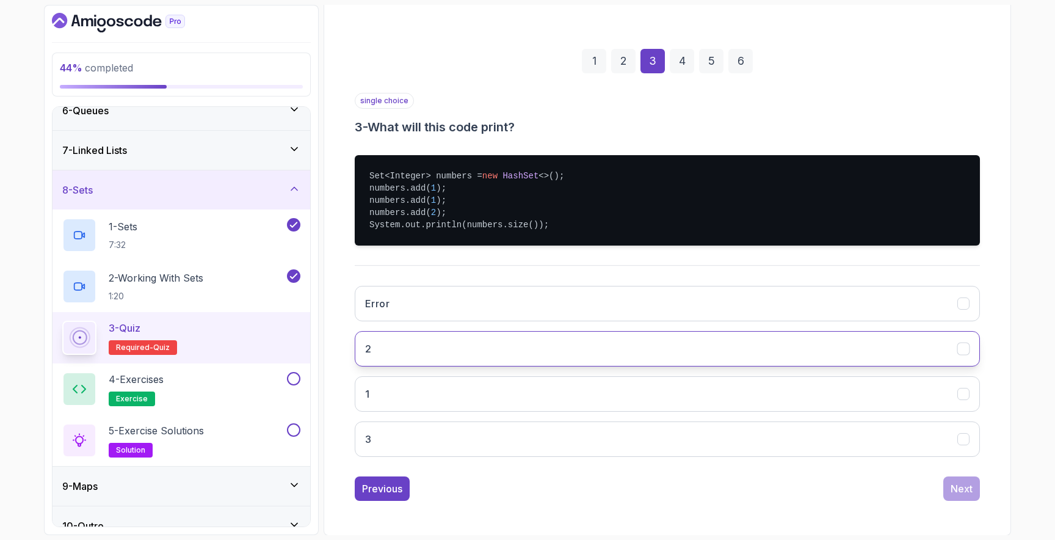
scroll to position [145, 0]
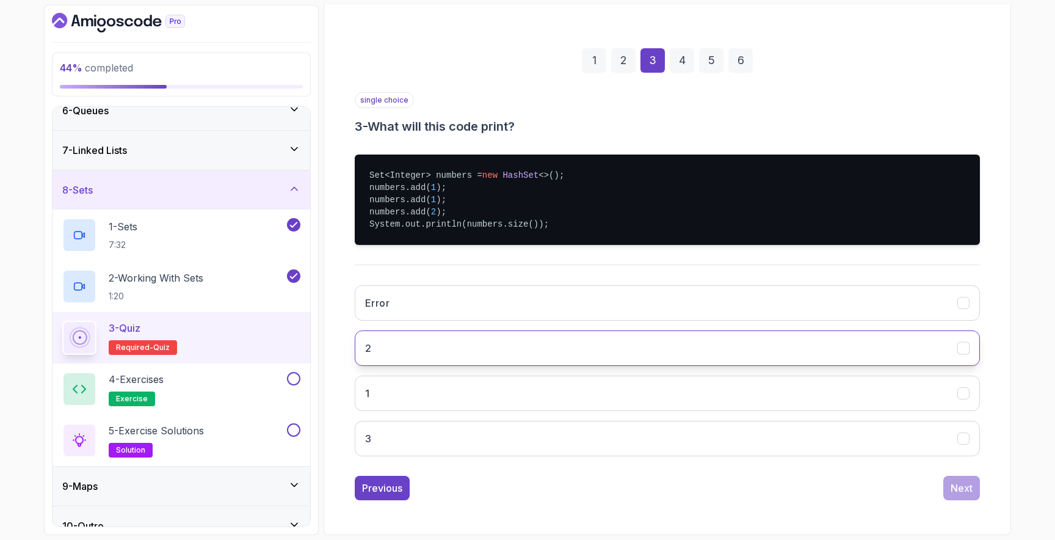
click at [489, 352] on button "2" at bounding box center [667, 347] width 625 height 35
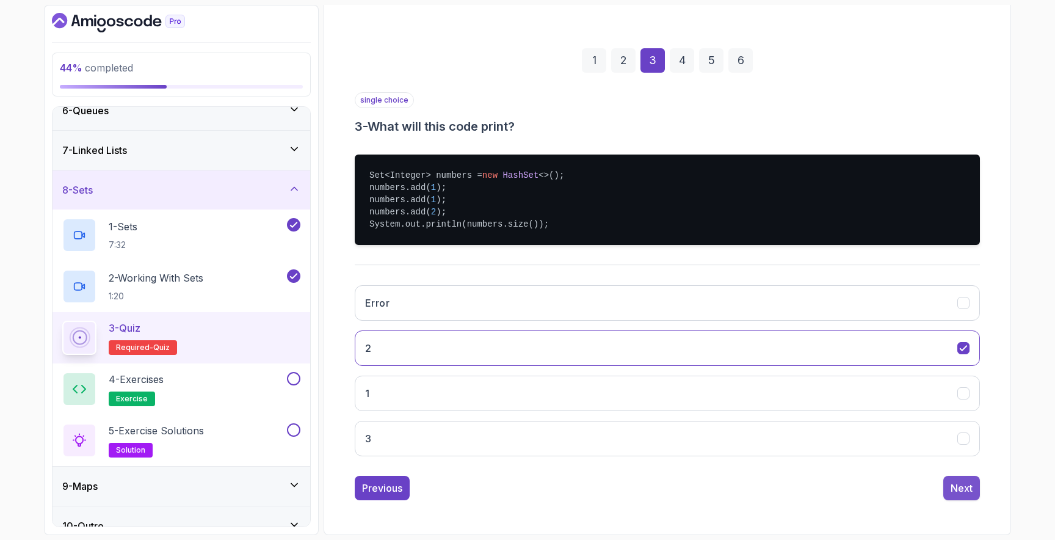
click at [946, 487] on button "Next" at bounding box center [961, 488] width 37 height 24
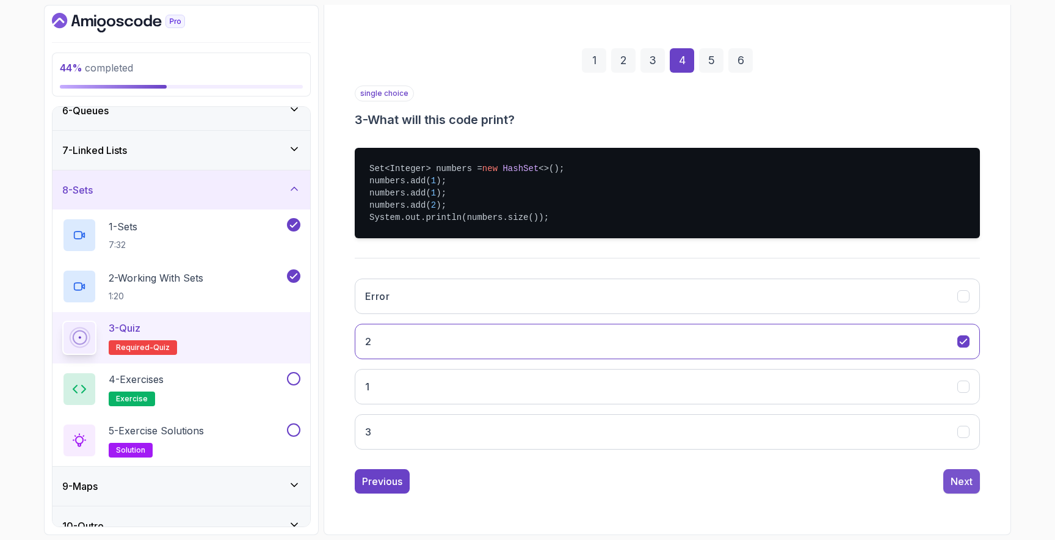
scroll to position [25, 0]
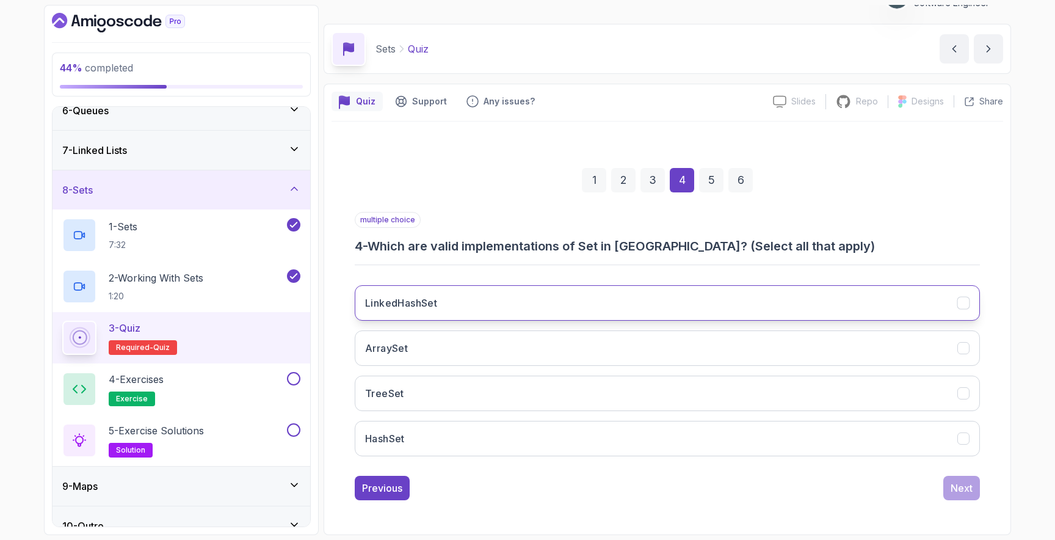
click at [441, 307] on button "LinkedHashSet" at bounding box center [667, 302] width 625 height 35
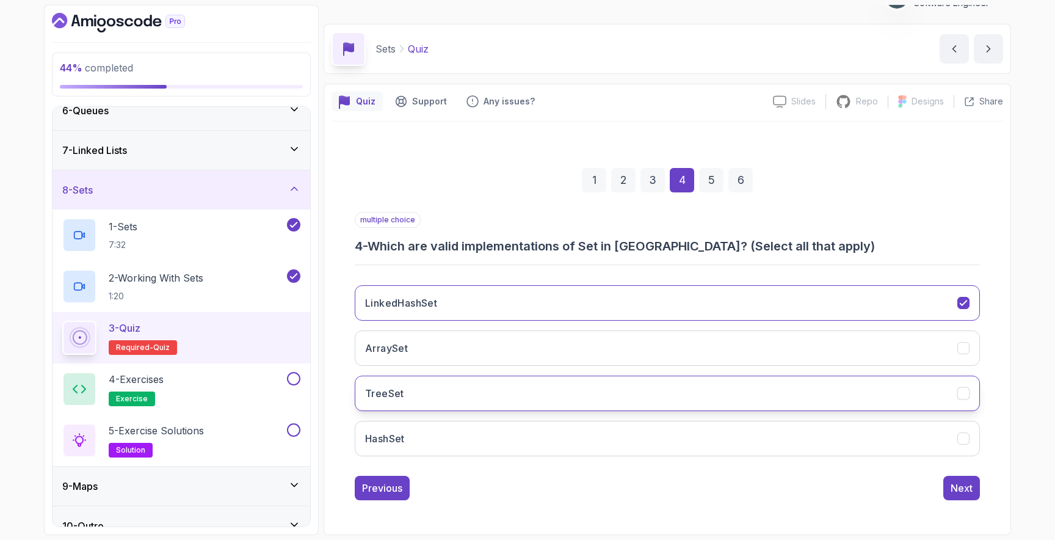
click at [420, 393] on button "TreeSet" at bounding box center [667, 393] width 625 height 35
click at [446, 429] on button "HashSet" at bounding box center [667, 438] width 625 height 35
click at [961, 485] on div "Next" at bounding box center [962, 488] width 22 height 15
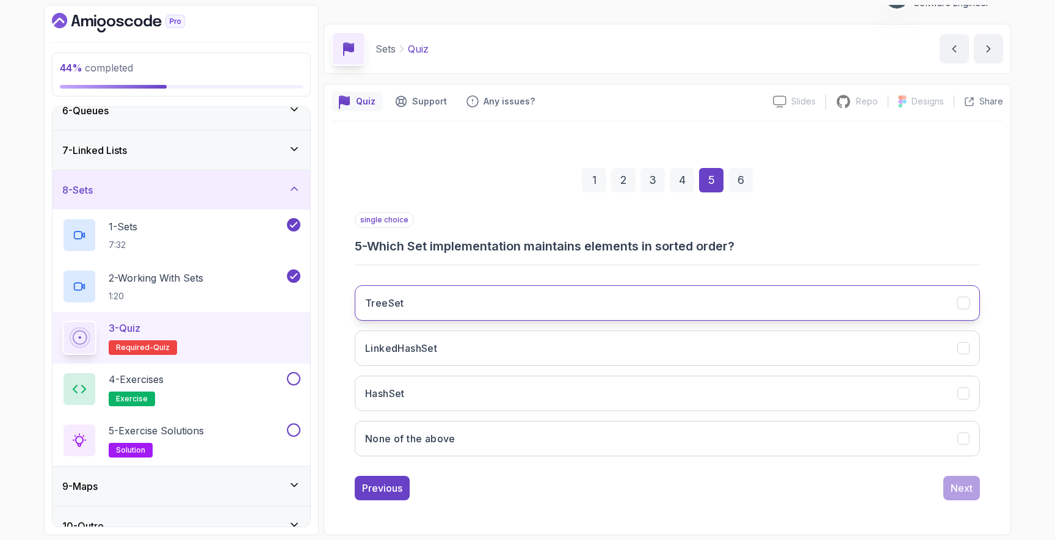
click at [481, 316] on button "TreeSet" at bounding box center [667, 302] width 625 height 35
click at [954, 493] on div "Next" at bounding box center [962, 488] width 22 height 15
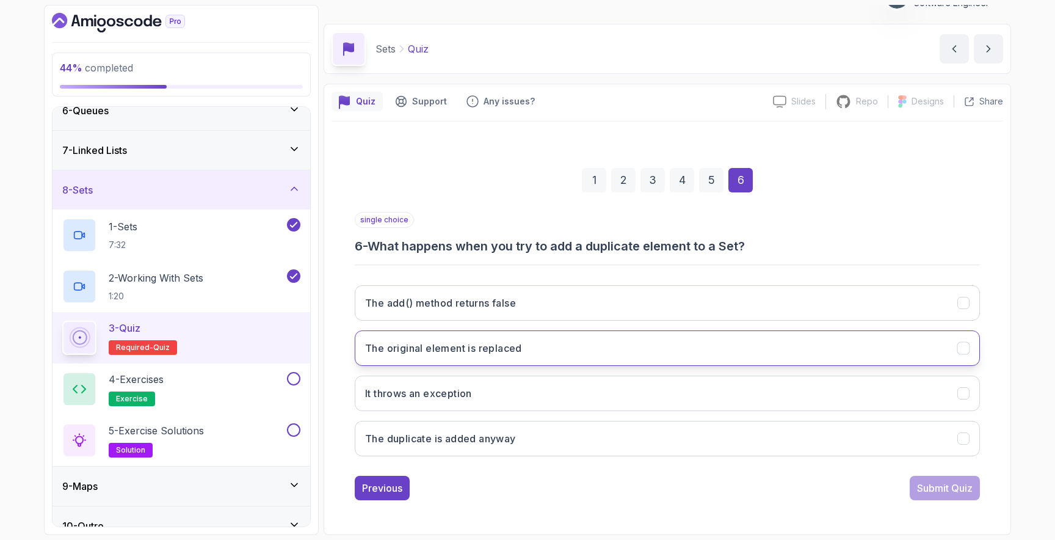
click at [501, 354] on h3 "The original element is replaced" at bounding box center [443, 348] width 157 height 15
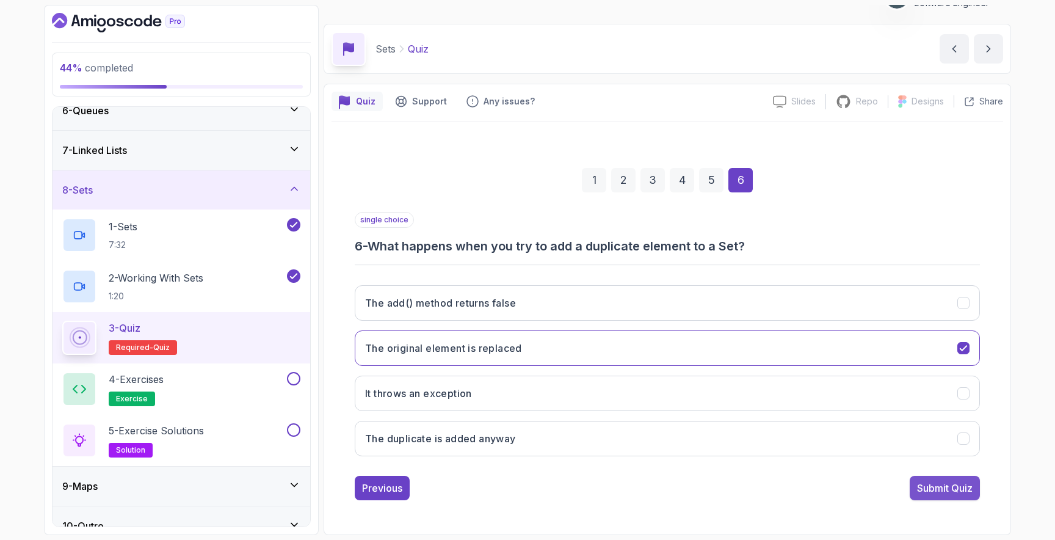
click at [928, 492] on div "Submit Quiz" at bounding box center [945, 488] width 56 height 15
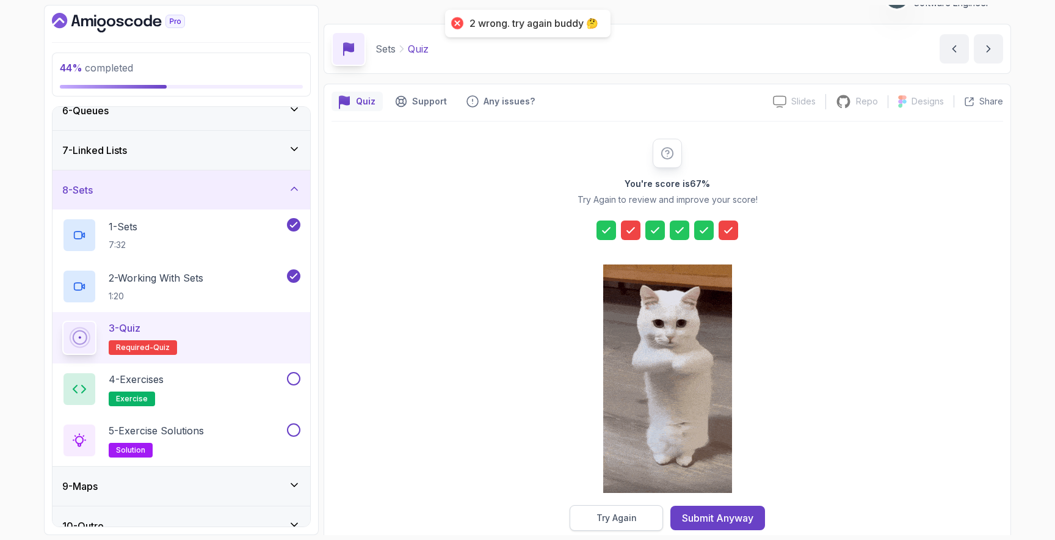
click at [642, 521] on button "Try Again" at bounding box center [616, 518] width 93 height 26
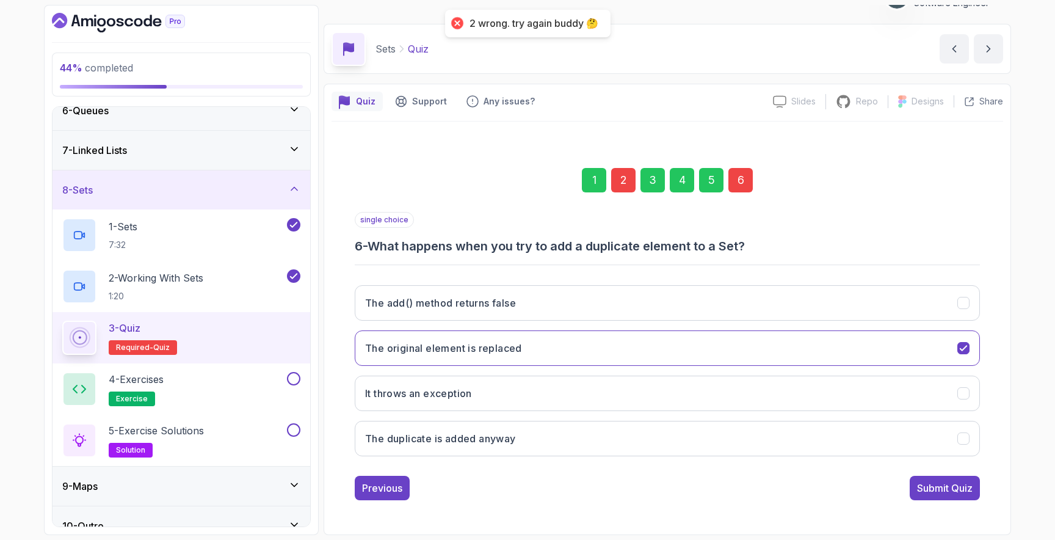
click at [623, 181] on div "2" at bounding box center [623, 180] width 24 height 24
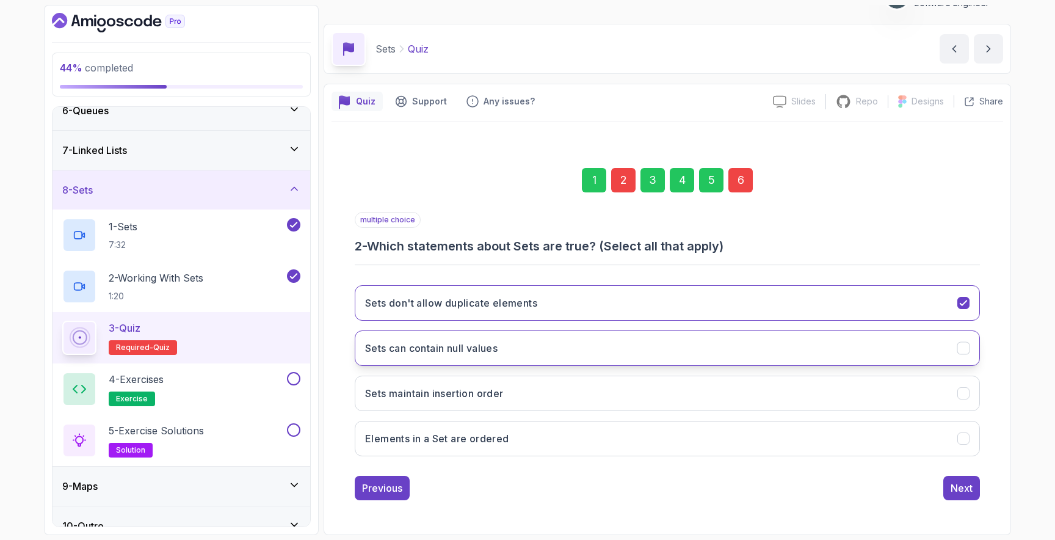
click at [544, 346] on button "Sets can contain null values" at bounding box center [667, 347] width 625 height 35
click at [736, 176] on div "6" at bounding box center [741, 180] width 24 height 24
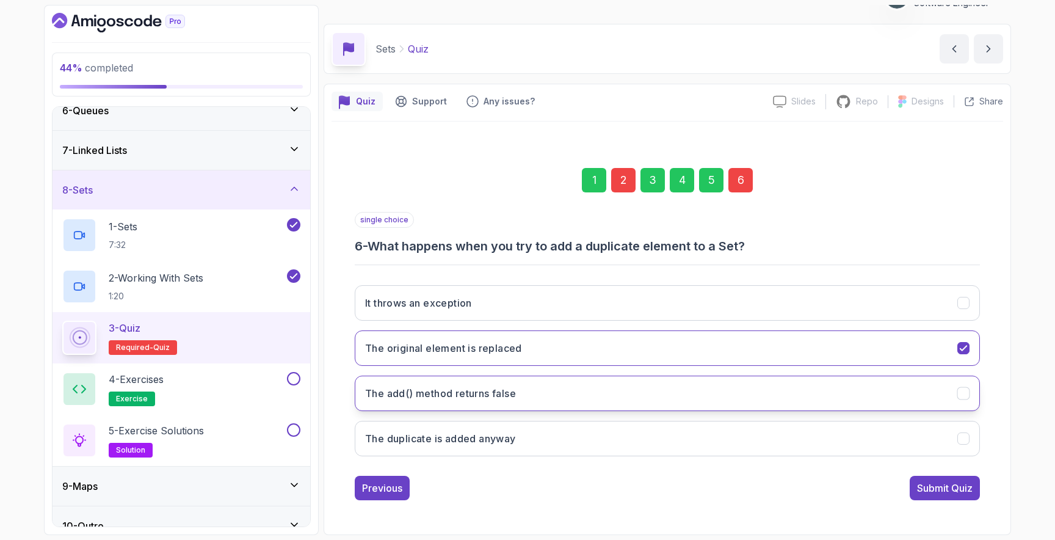
click at [561, 390] on button "The add() method returns false" at bounding box center [667, 393] width 625 height 35
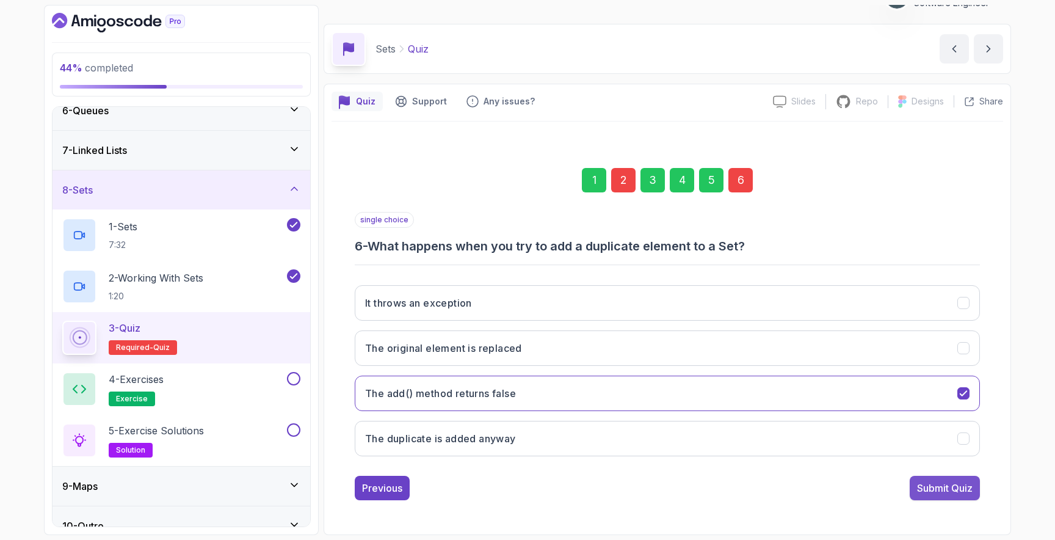
click at [937, 488] on div "Submit Quiz" at bounding box center [945, 488] width 56 height 15
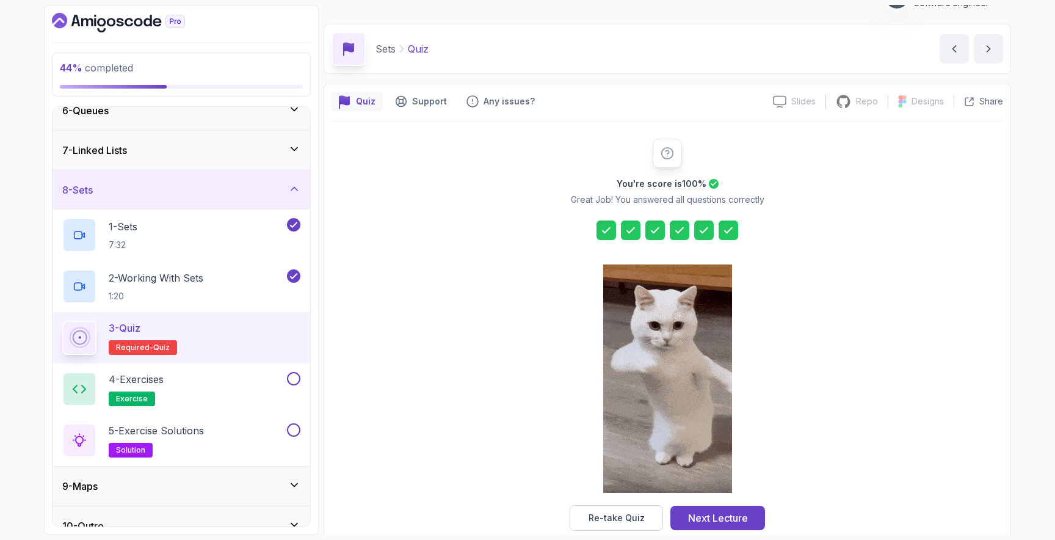
click at [631, 228] on icon at bounding box center [631, 230] width 12 height 12
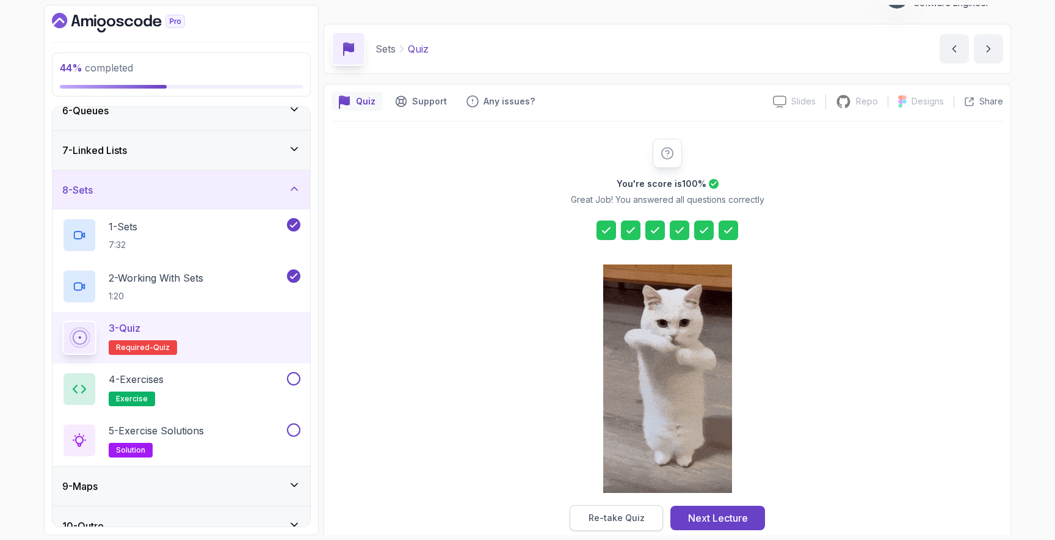
click at [625, 520] on div "Re-take Quiz" at bounding box center [617, 518] width 56 height 12
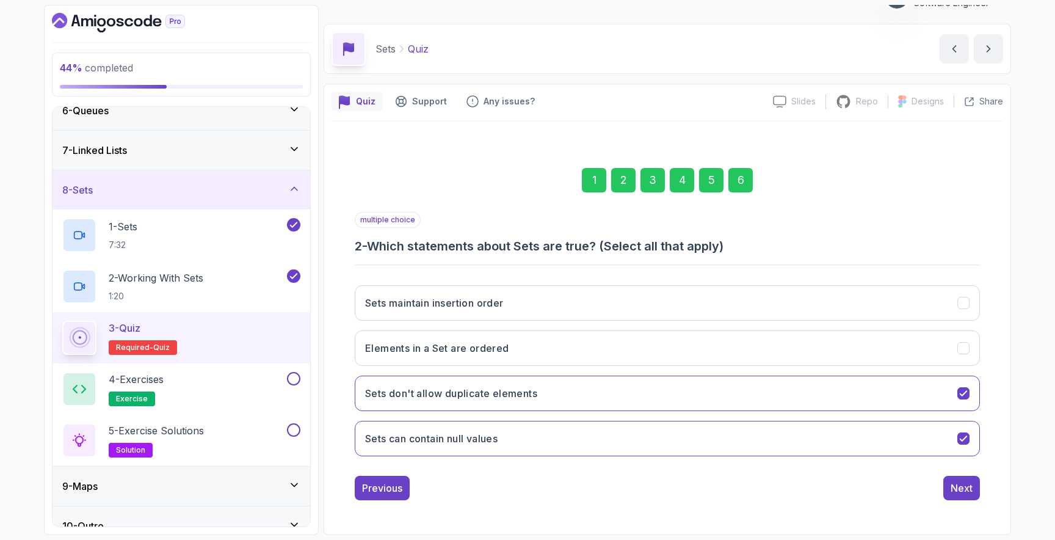
click at [618, 180] on div "2" at bounding box center [623, 180] width 24 height 24
click at [628, 180] on div "2" at bounding box center [623, 180] width 24 height 24
click at [735, 191] on div "6" at bounding box center [741, 180] width 24 height 24
click at [933, 485] on div "Submit Quiz" at bounding box center [945, 488] width 56 height 15
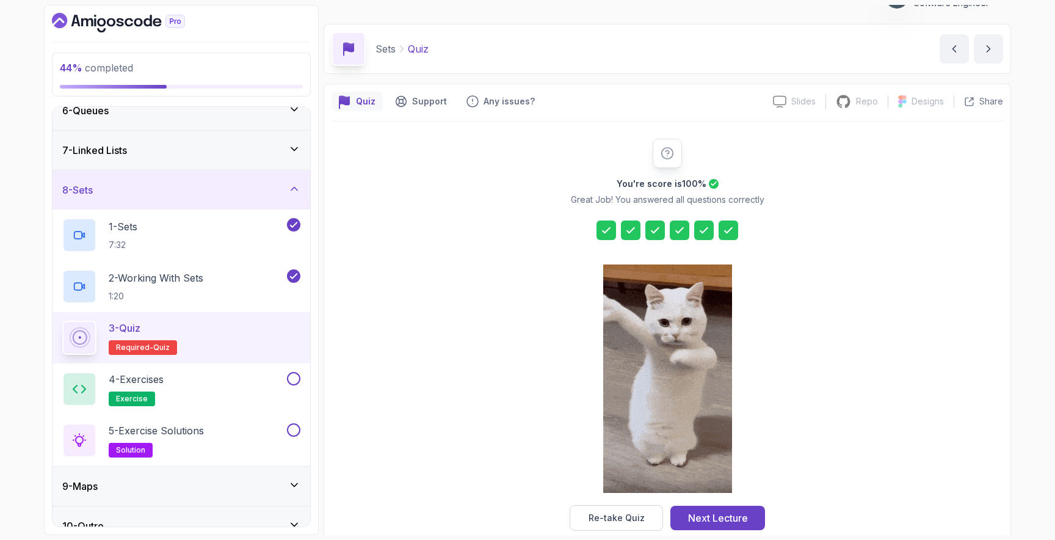
click at [725, 513] on div "Next Lecture" at bounding box center [718, 518] width 60 height 15
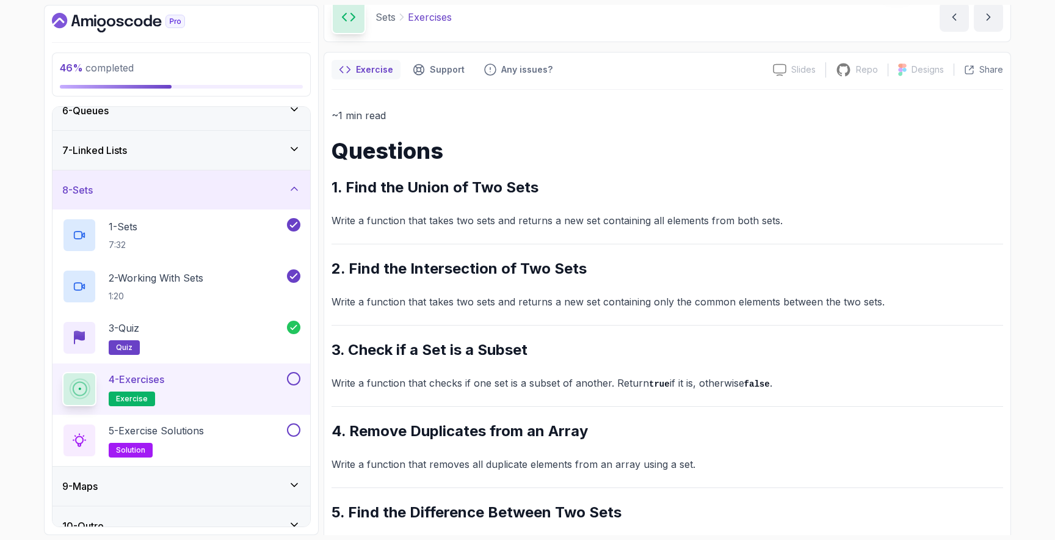
scroll to position [101, 0]
